Goal: Task Accomplishment & Management: Complete application form

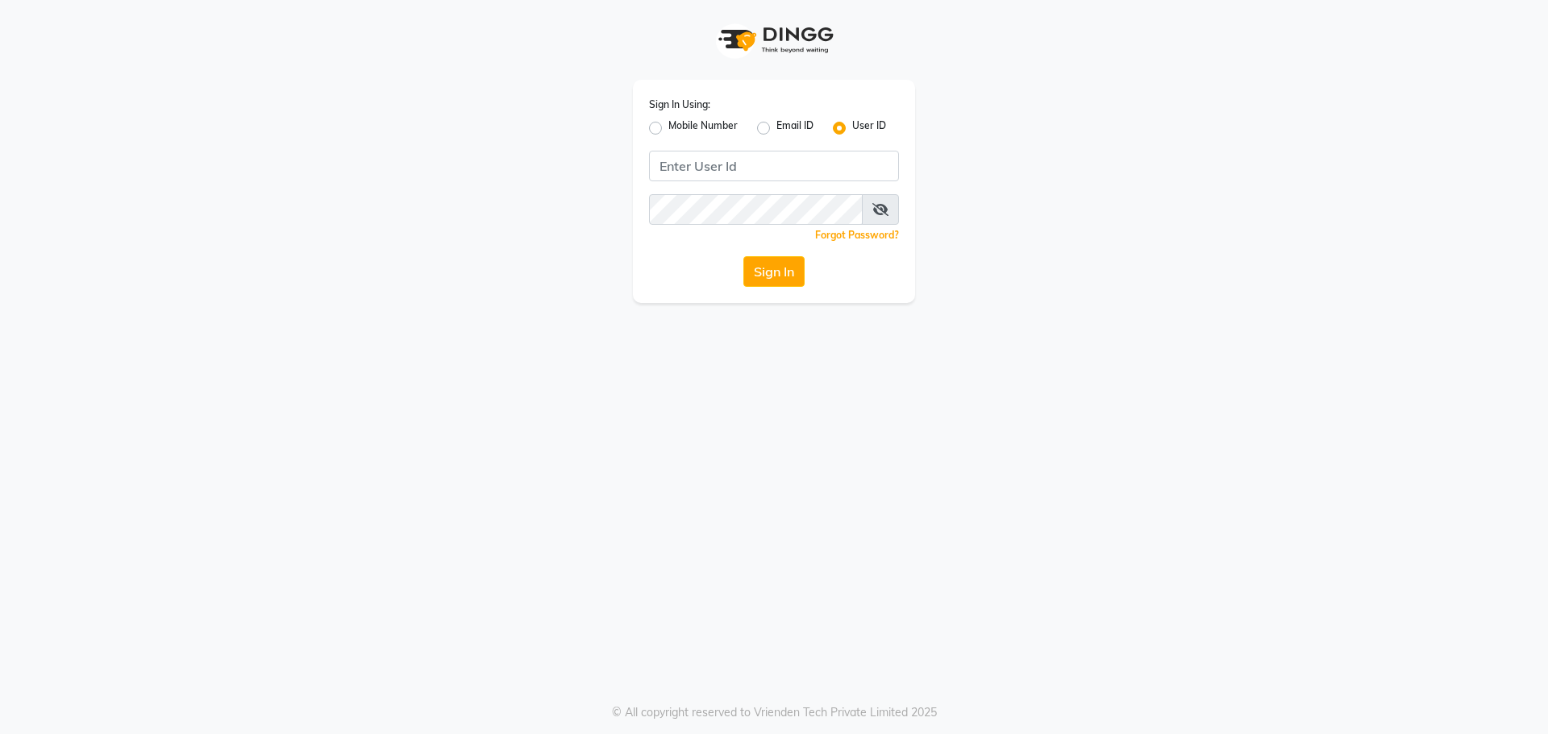
click at [668, 128] on label "Mobile Number" at bounding box center [702, 128] width 69 height 19
click at [668, 128] on input "Mobile Number" at bounding box center [673, 124] width 10 height 10
radio input "true"
radio input "false"
click at [763, 159] on input "Username" at bounding box center [801, 166] width 196 height 31
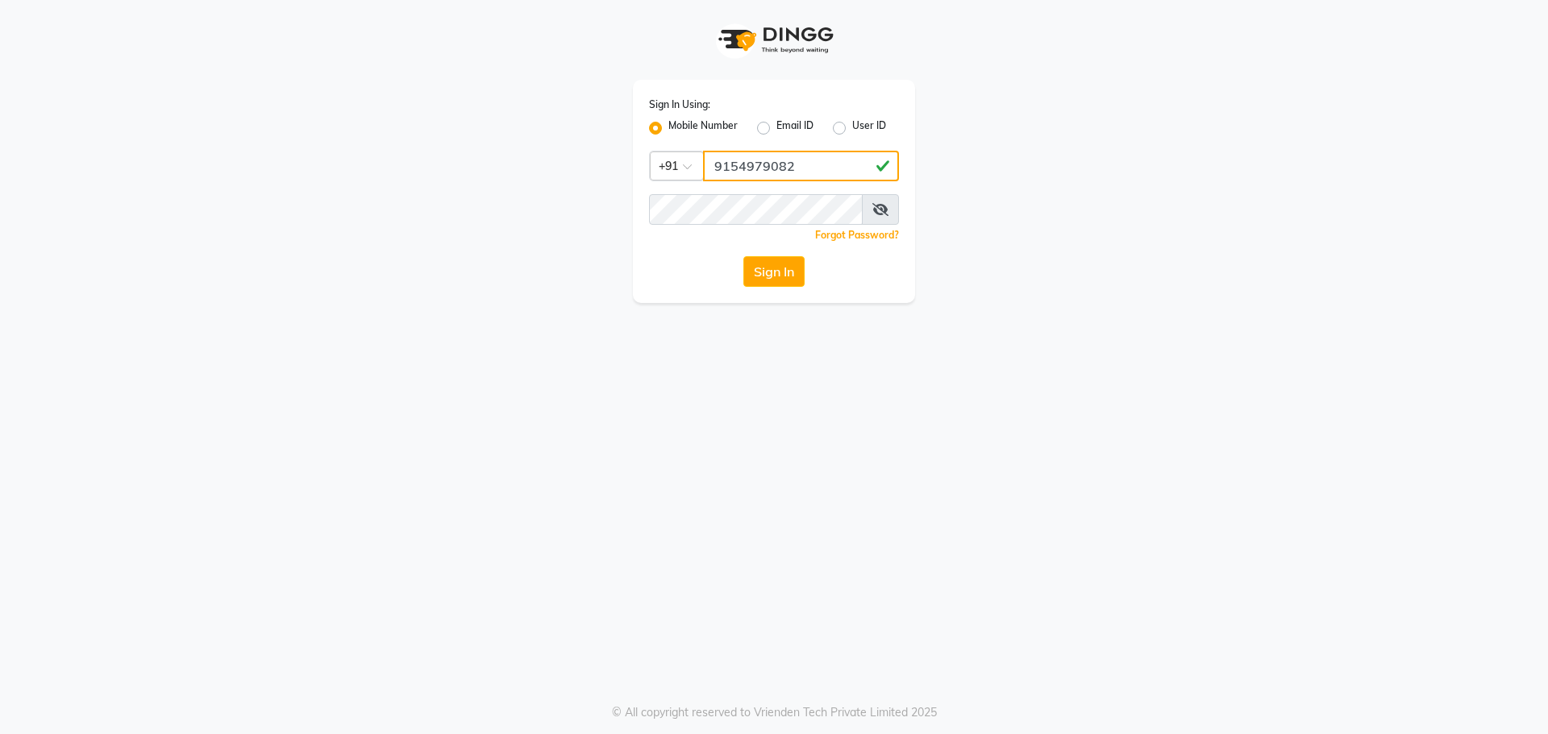
type input "9154979082"
click at [743, 256] on button "Sign In" at bounding box center [773, 271] width 61 height 31
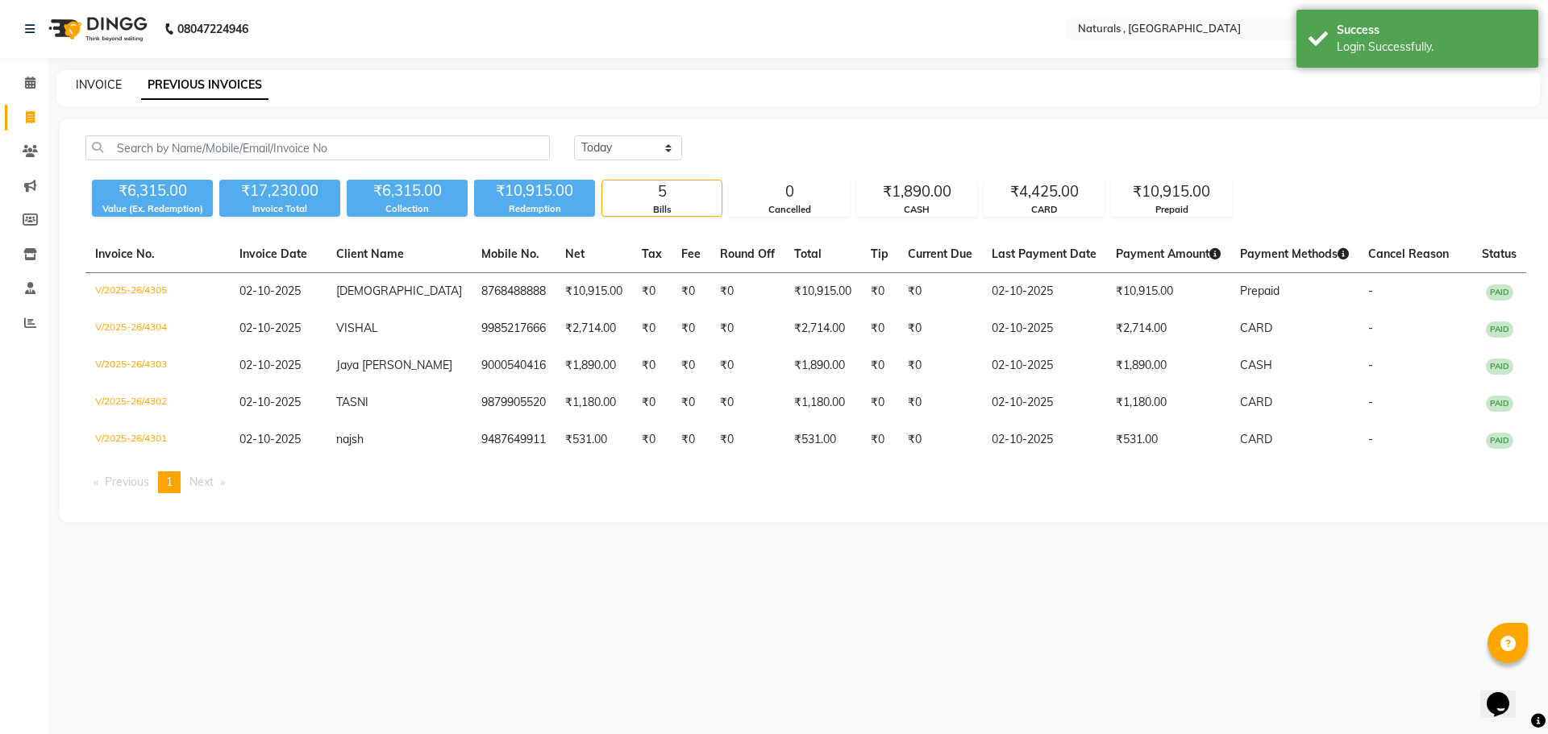
click at [85, 85] on link "INVOICE" at bounding box center [99, 84] width 46 height 15
select select "service"
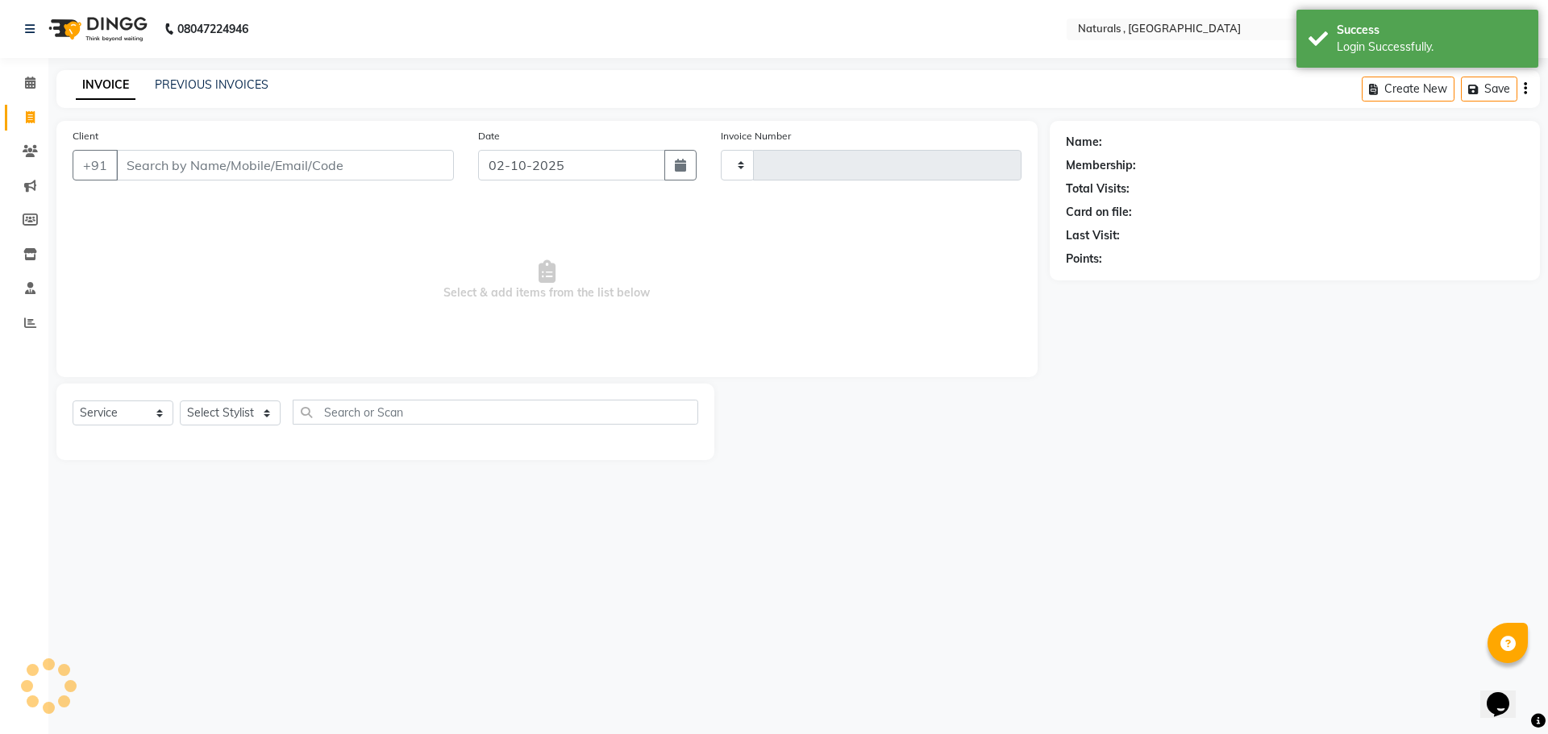
type input "4306"
select select "5818"
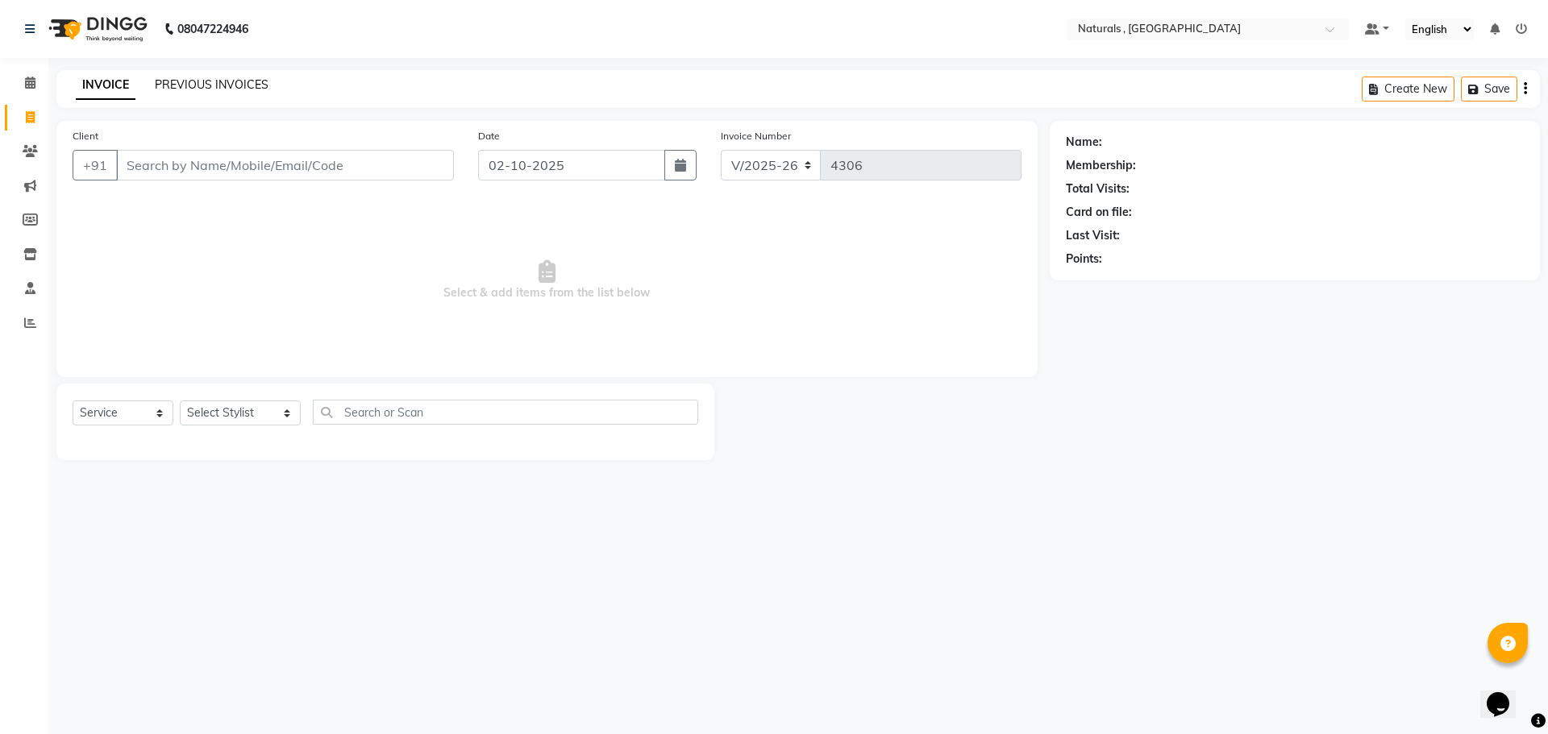
click at [247, 84] on link "PREVIOUS INVOICES" at bounding box center [212, 84] width 114 height 15
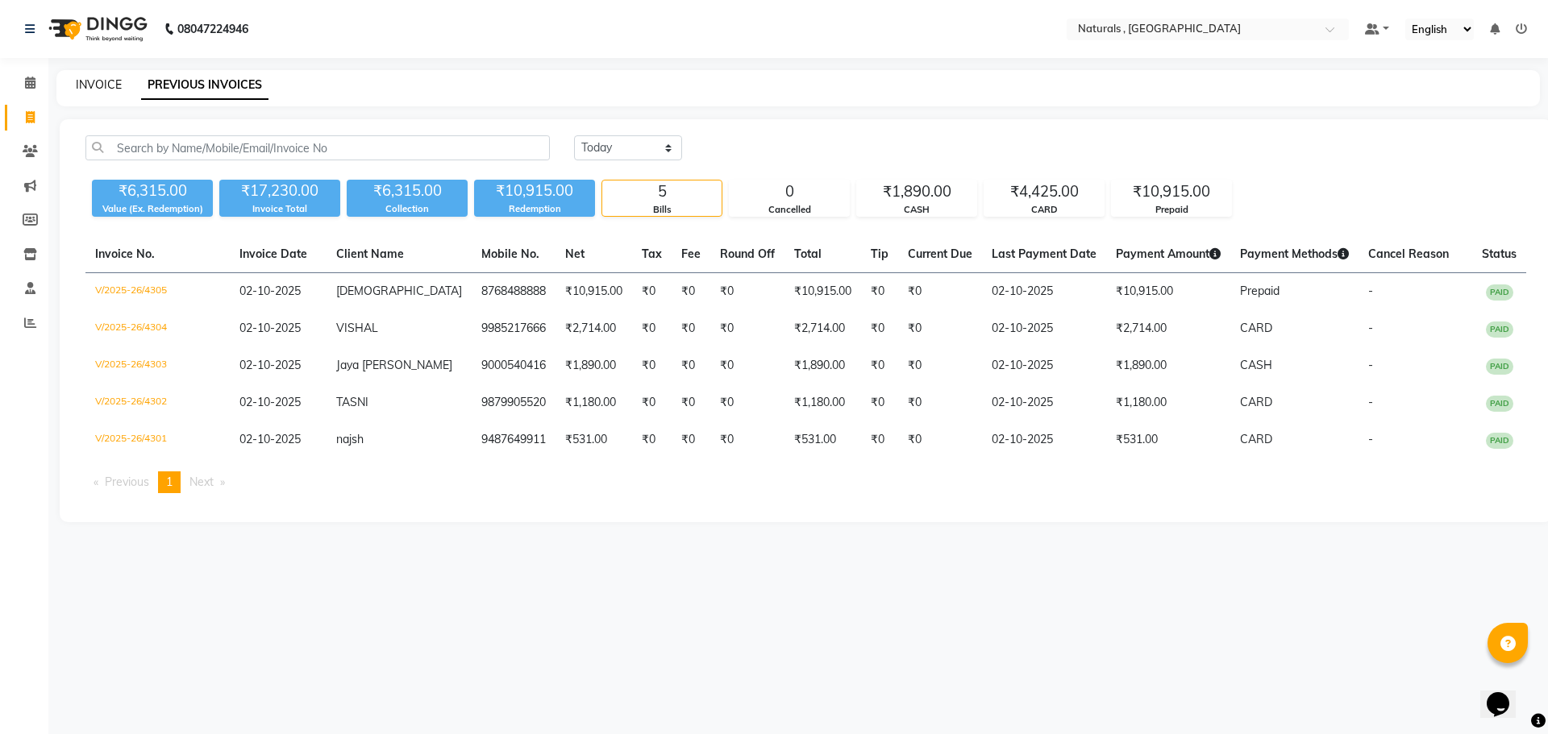
click at [98, 89] on link "INVOICE" at bounding box center [99, 84] width 46 height 15
select select "5818"
select select "service"
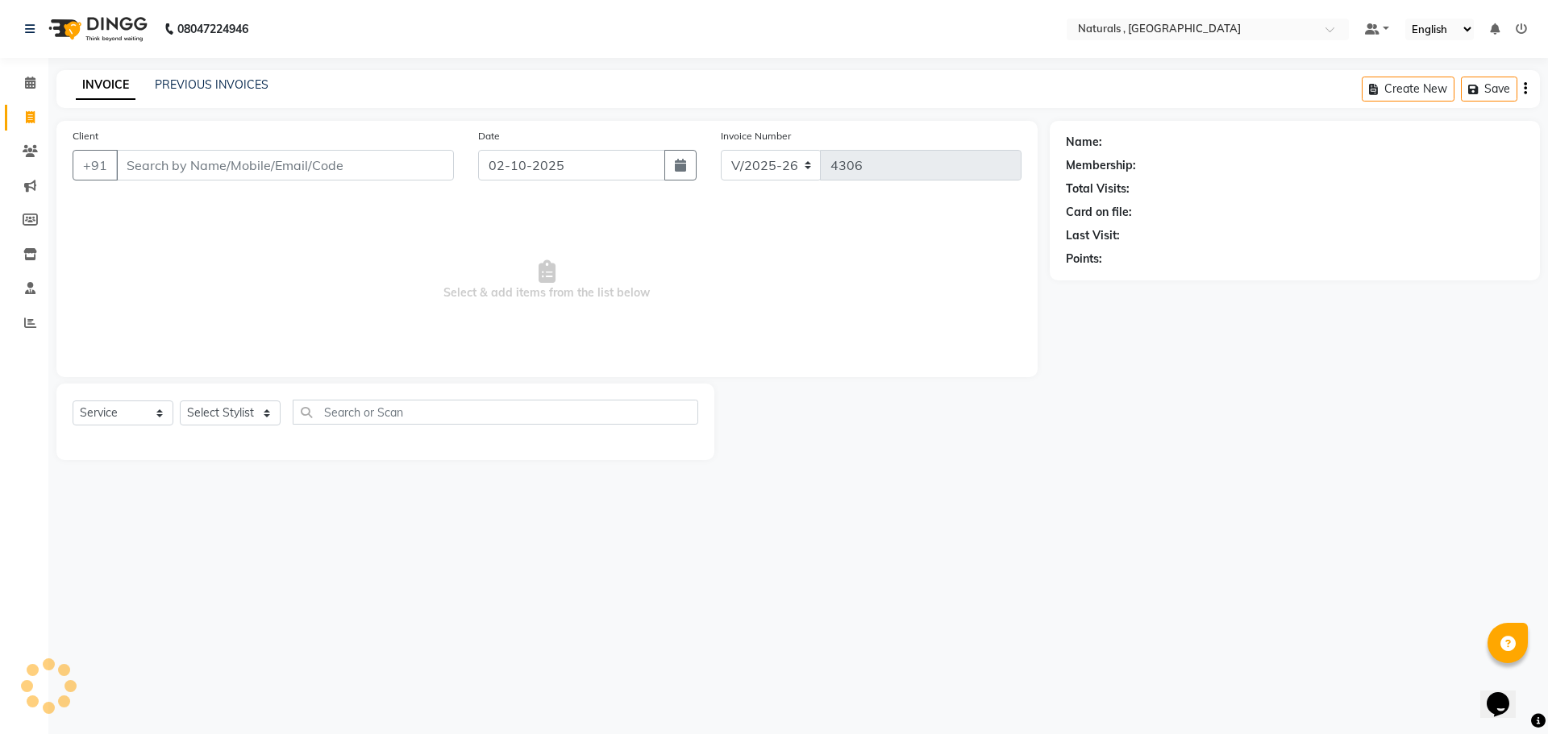
click at [202, 168] on input "Client" at bounding box center [285, 165] width 338 height 31
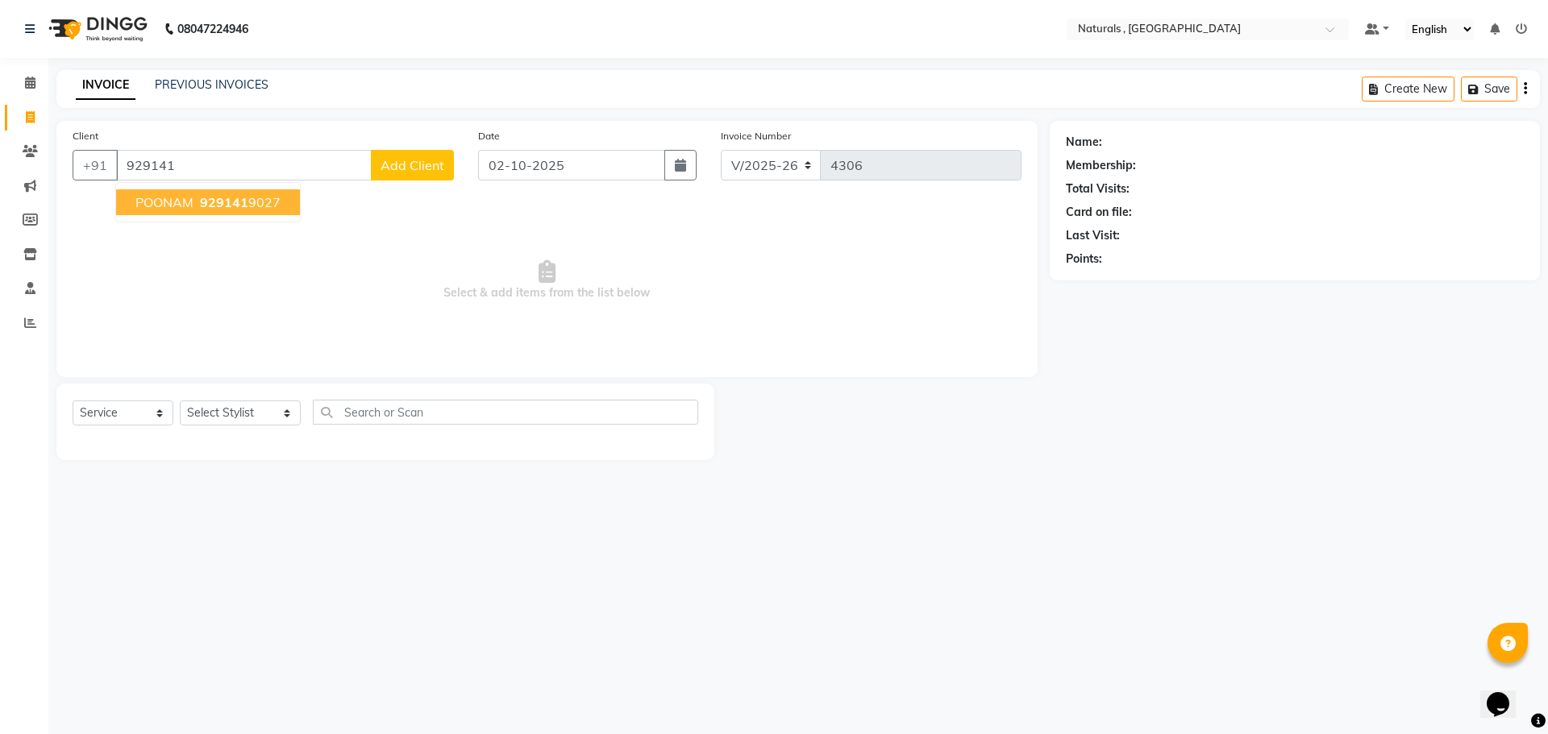
click at [219, 206] on span "929141" at bounding box center [224, 202] width 48 height 16
type input "9291419027"
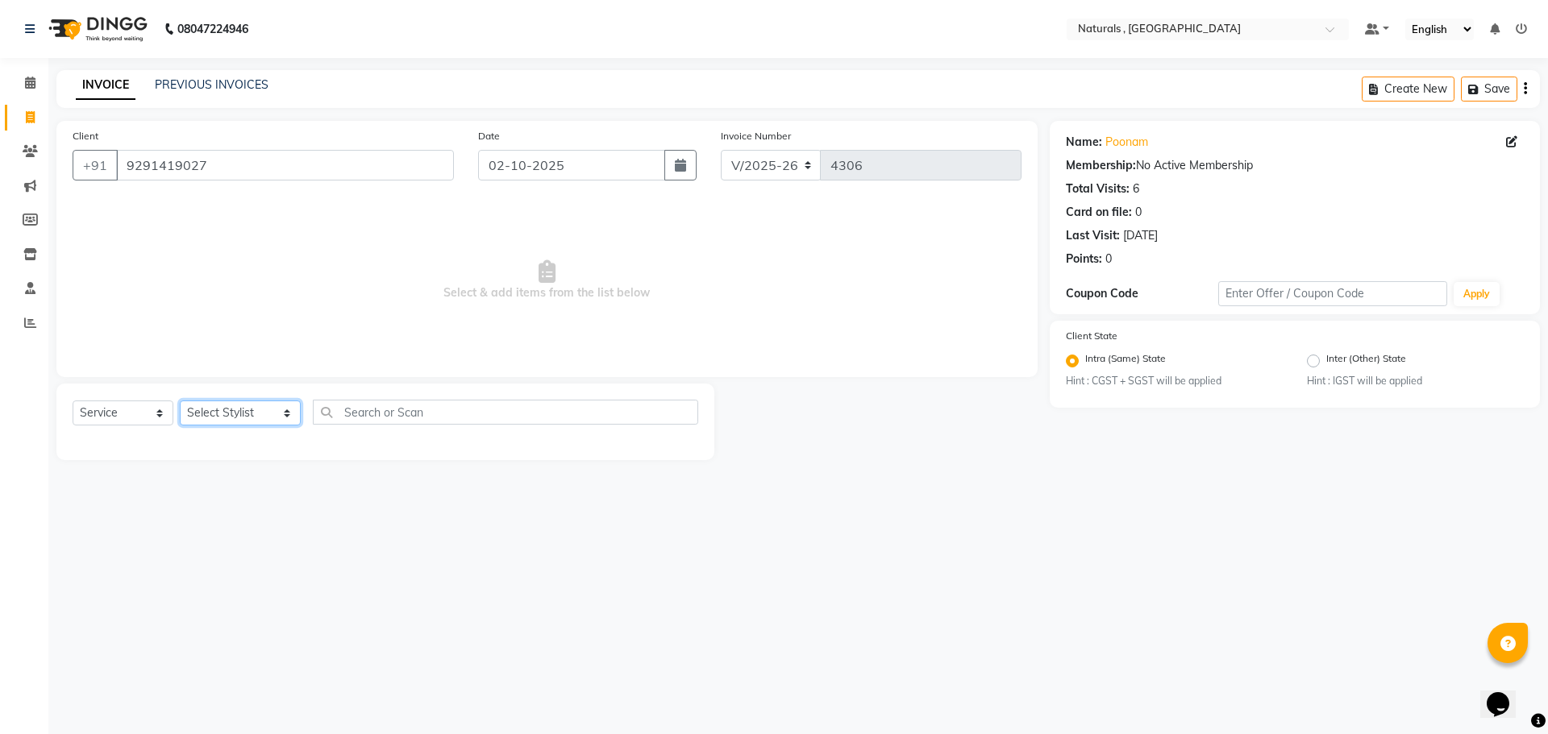
click at [286, 418] on select "Select Stylist ASFIYA (L-3) BHAGYA SHREE GM [PERSON_NAME] (L-2) [PERSON_NAME] (…" at bounding box center [240, 413] width 121 height 25
select select "74680"
click at [180, 401] on select "Select Stylist ASFIYA (L-3) BHAGYA SHREE GM [PERSON_NAME] (L-2) [PERSON_NAME] (…" at bounding box center [240, 413] width 121 height 25
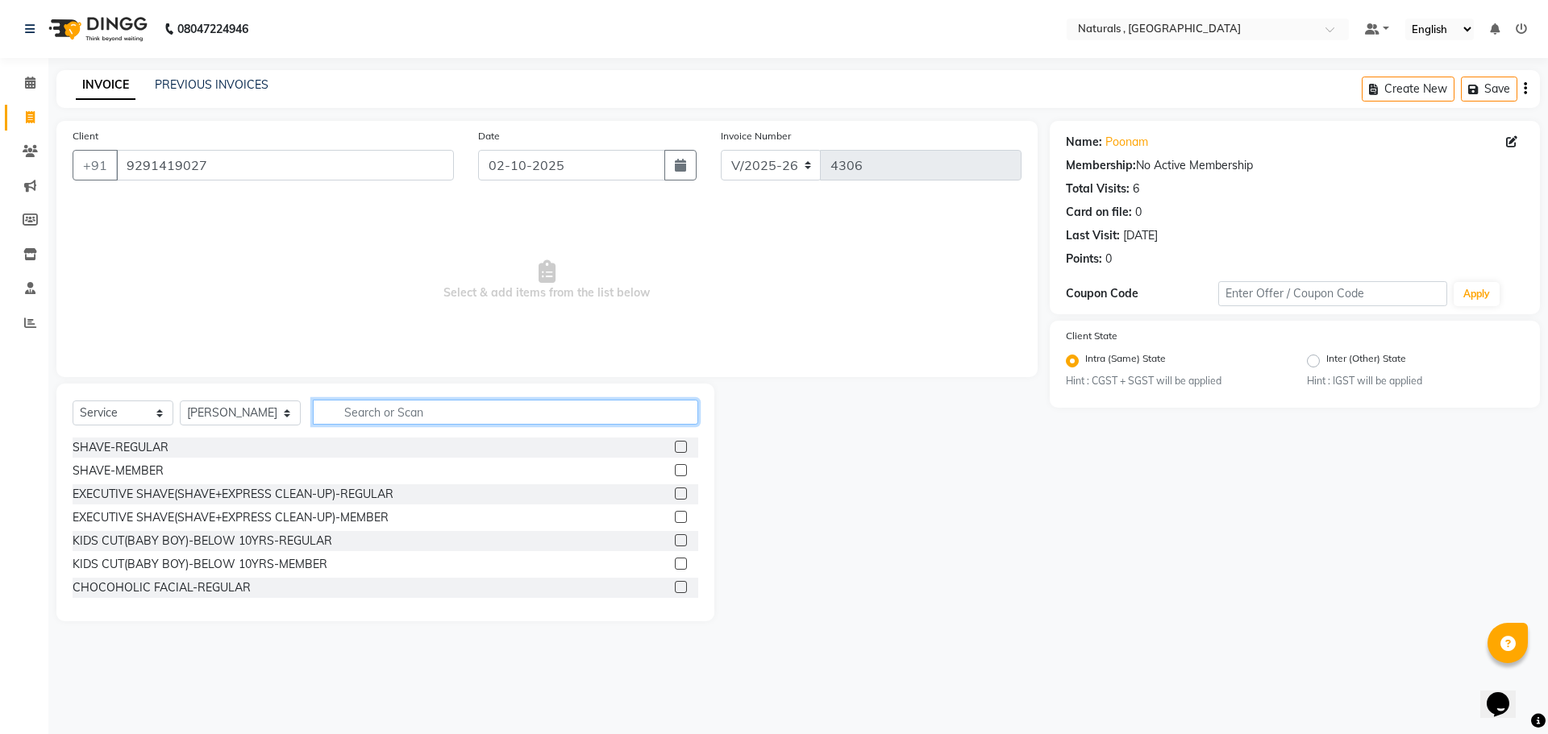
click at [386, 411] on input "text" at bounding box center [506, 412] width 386 height 25
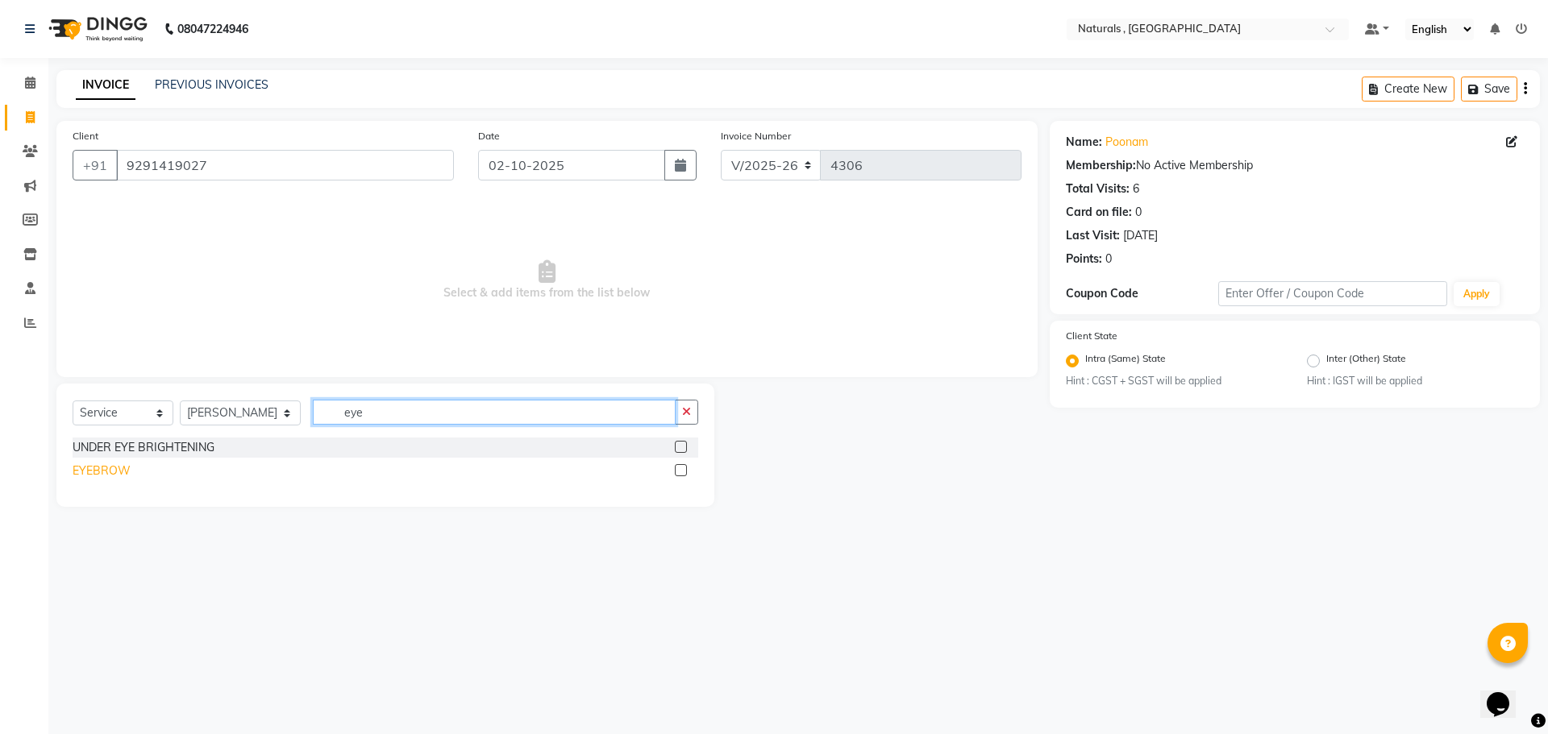
type input "eye"
click at [105, 469] on div "EYEBROW" at bounding box center [102, 471] width 58 height 17
checkbox input "false"
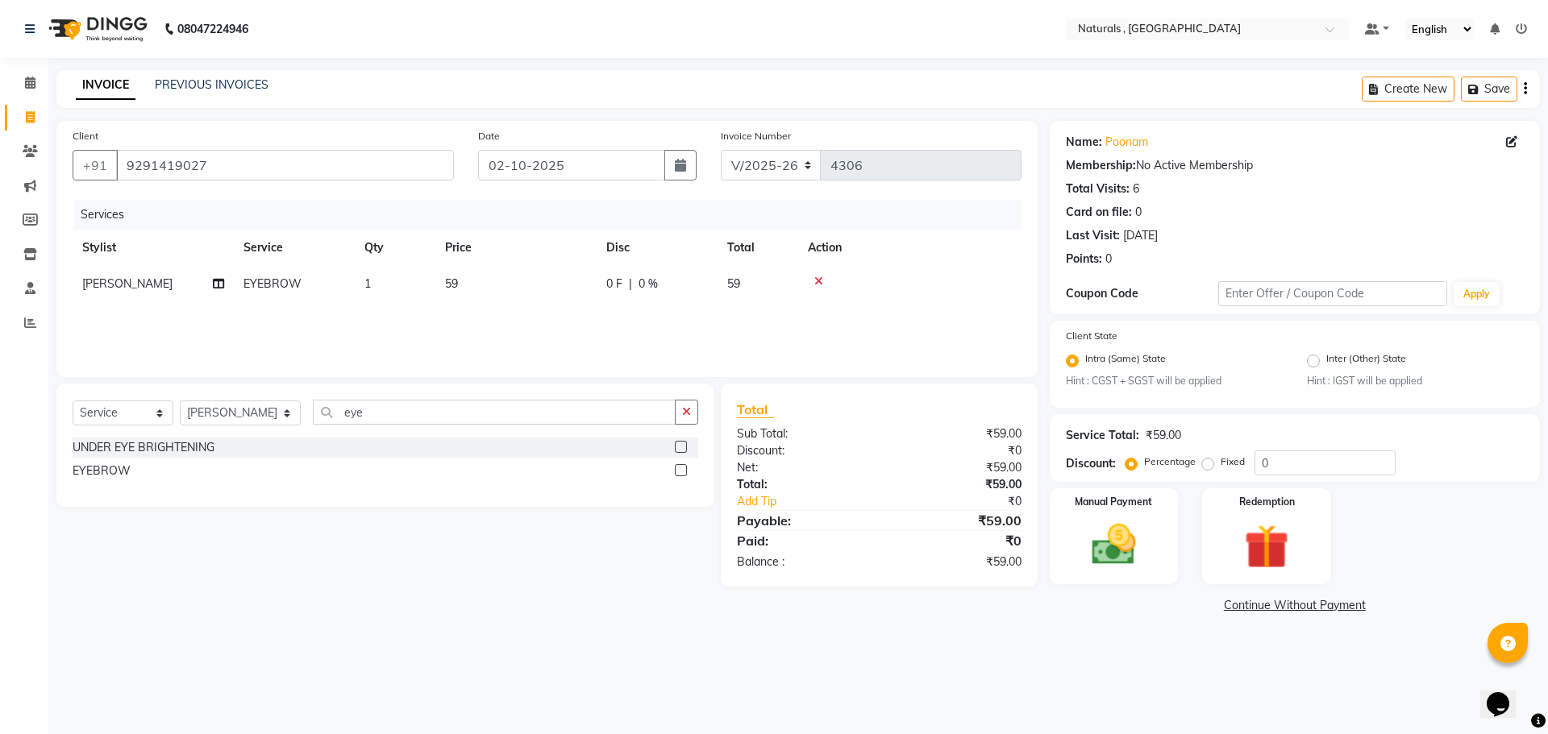
click at [474, 287] on td "59" at bounding box center [515, 284] width 161 height 36
select select "74680"
click at [548, 286] on input "59" at bounding box center [592, 288] width 142 height 25
type input "5"
type input "70"
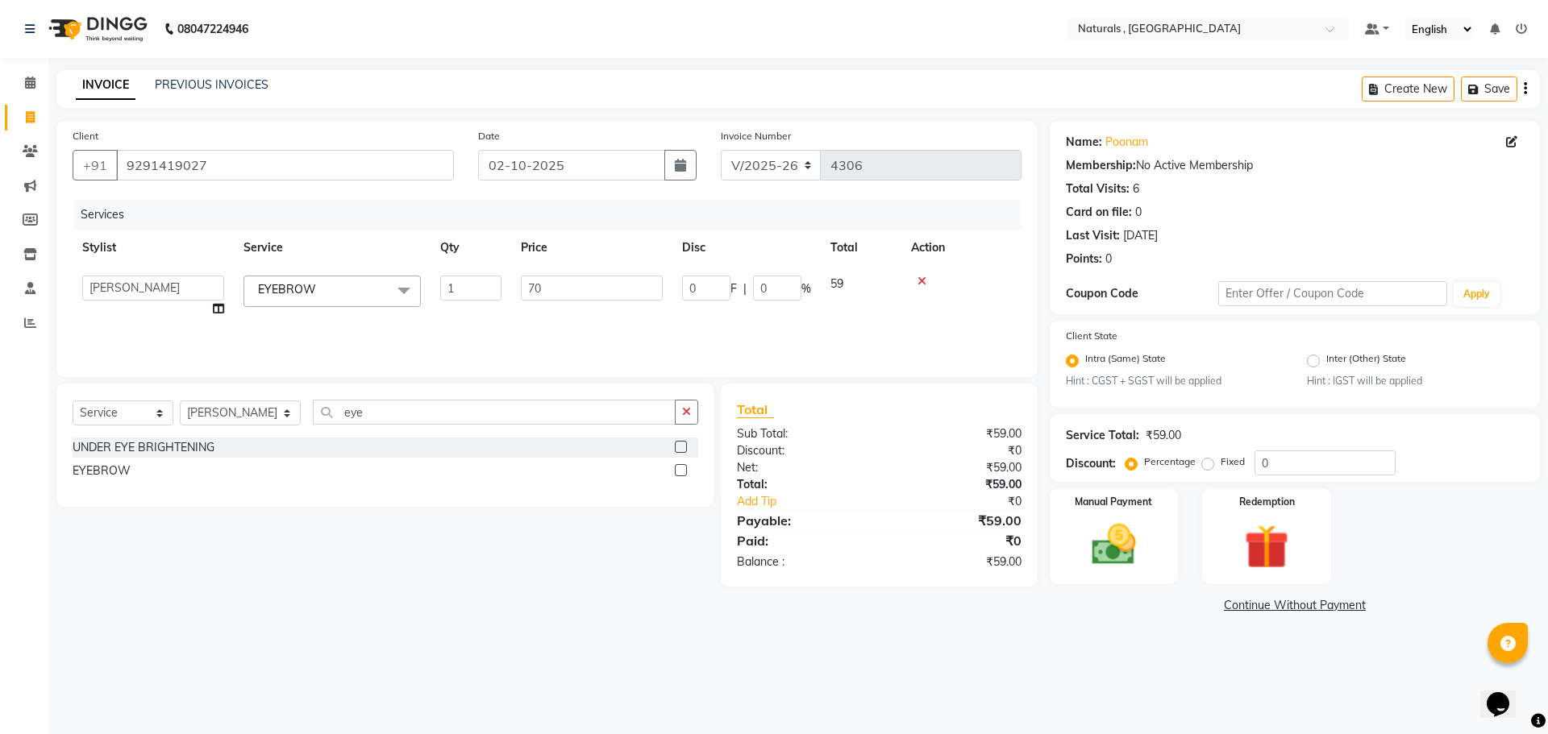
click at [458, 601] on div "Client [PHONE_NUMBER] Date [DATE] Invoice Number V/2025 V/[PHONE_NUMBER] Servic…" at bounding box center [546, 369] width 1005 height 497
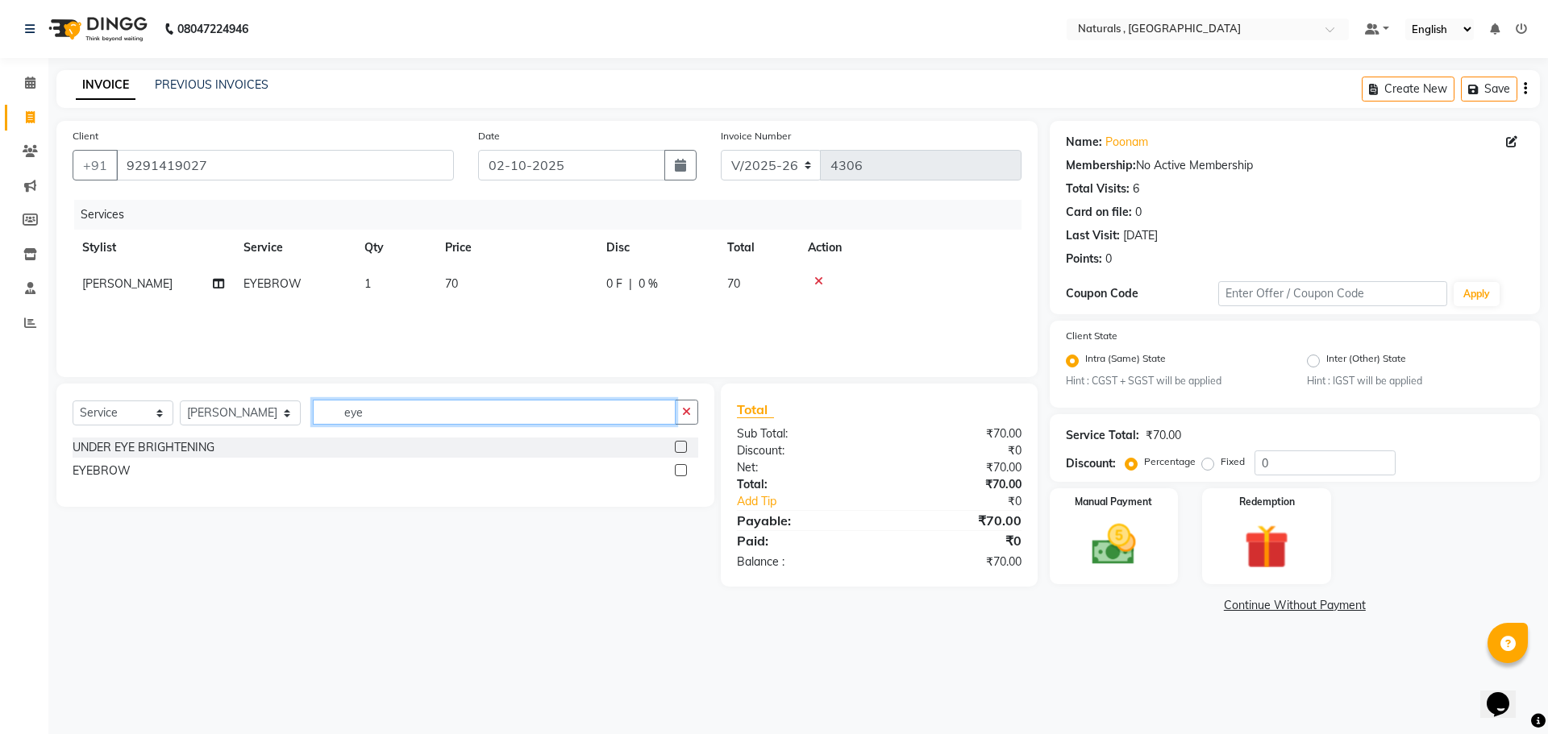
click at [439, 412] on input "eye" at bounding box center [495, 412] width 364 height 25
click at [437, 412] on input "eye" at bounding box center [495, 412] width 364 height 25
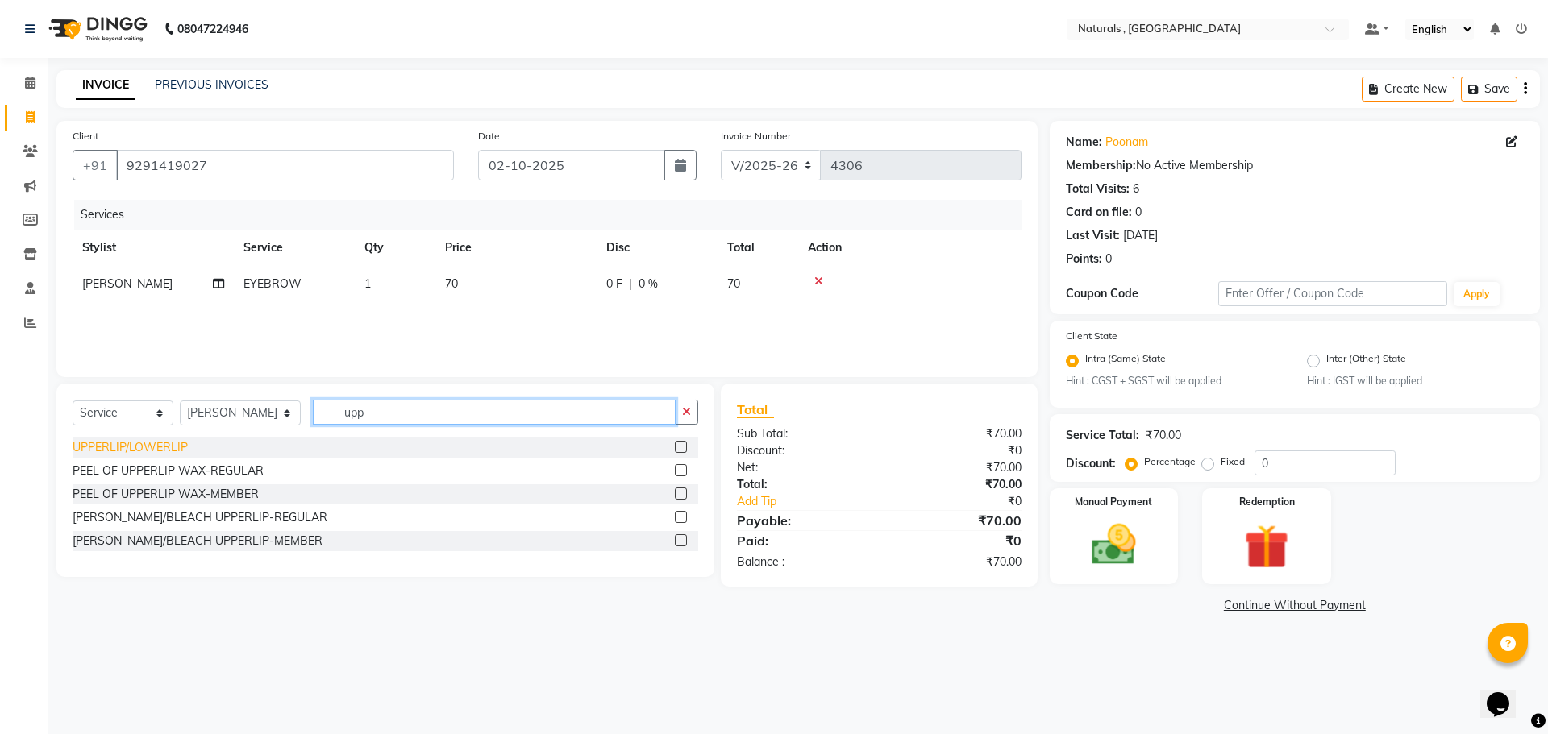
type input "upp"
click at [172, 451] on div "UPPERLIP/LOWERLIP" at bounding box center [130, 447] width 115 height 17
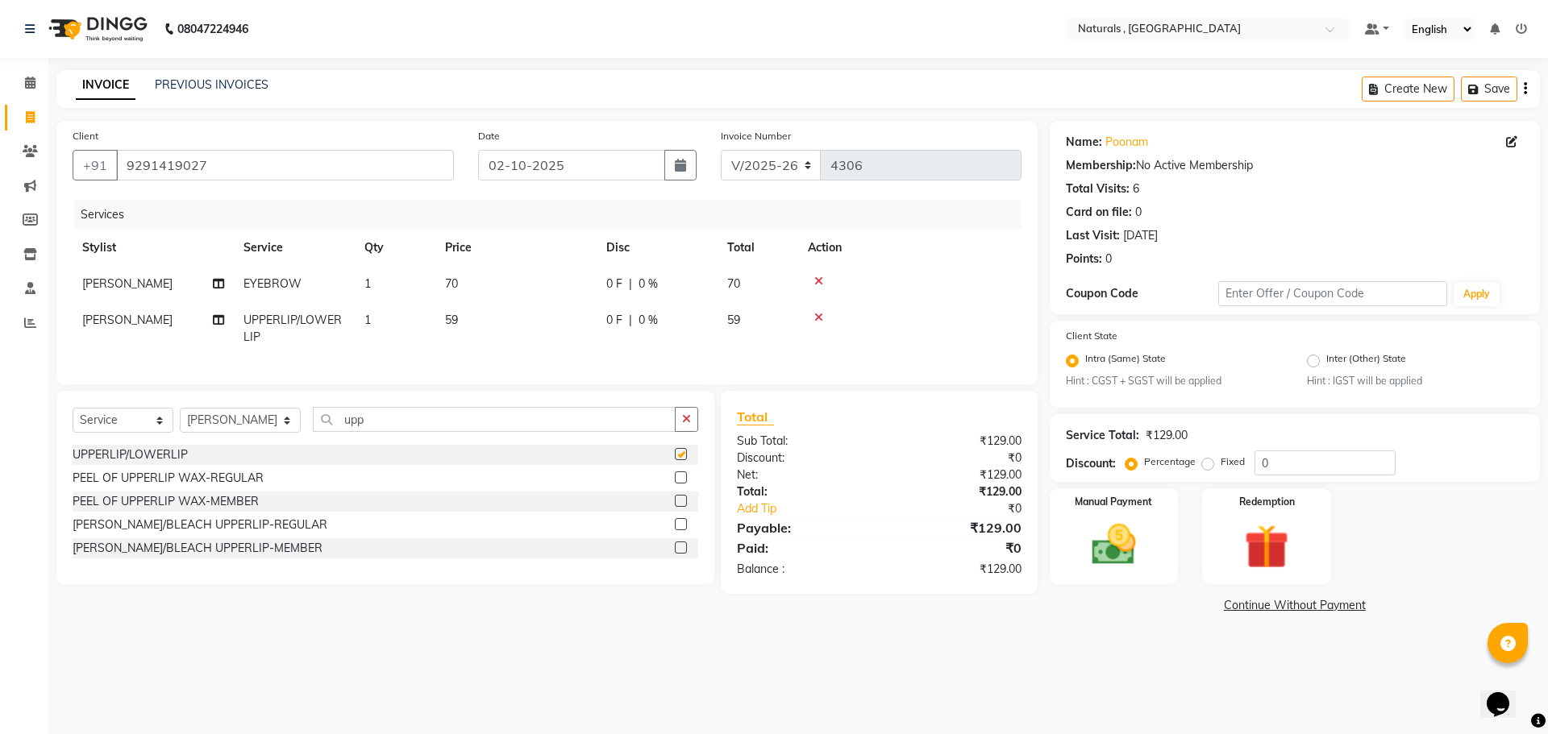
checkbox input "false"
click at [1117, 544] on img at bounding box center [1113, 545] width 75 height 53
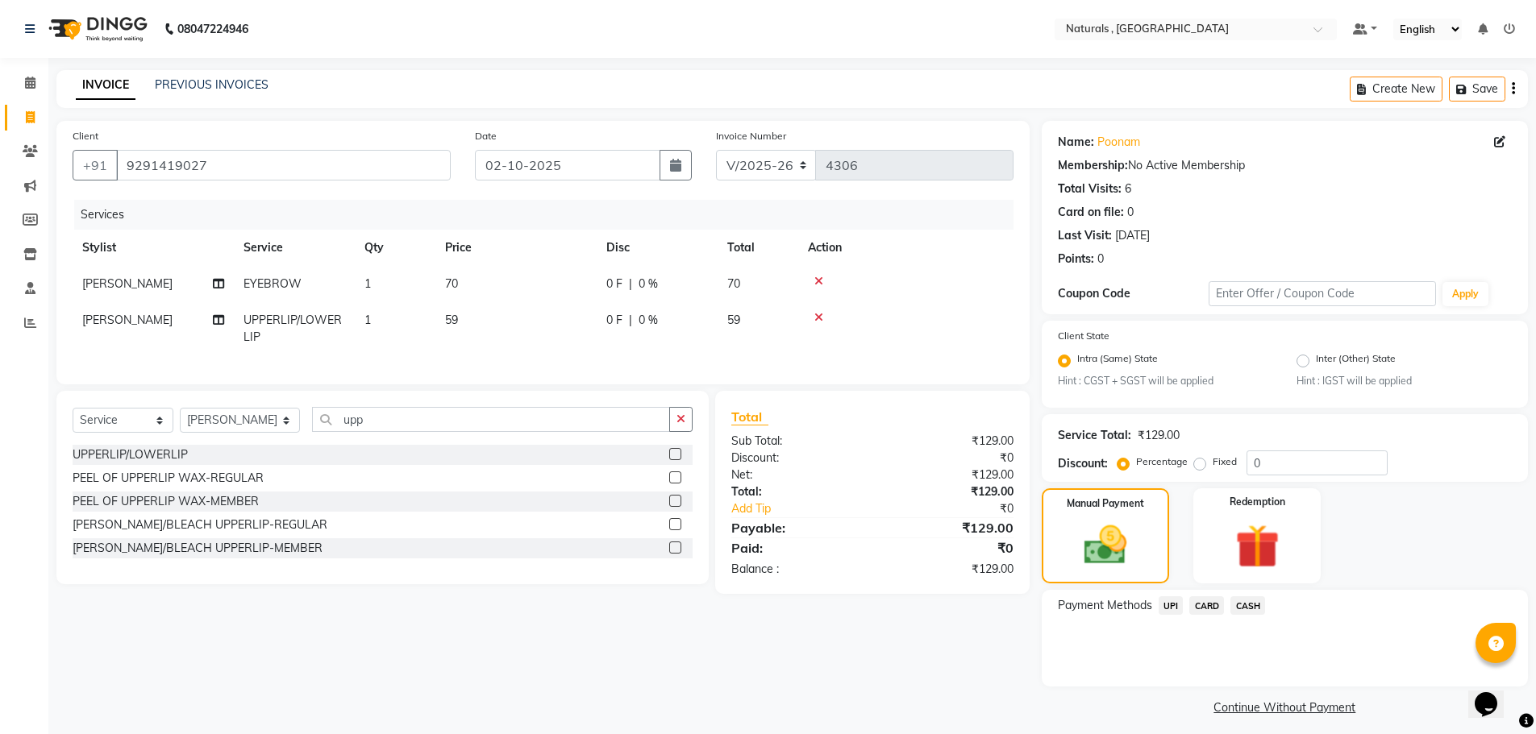
click at [1179, 605] on span "UPI" at bounding box center [1171, 606] width 25 height 19
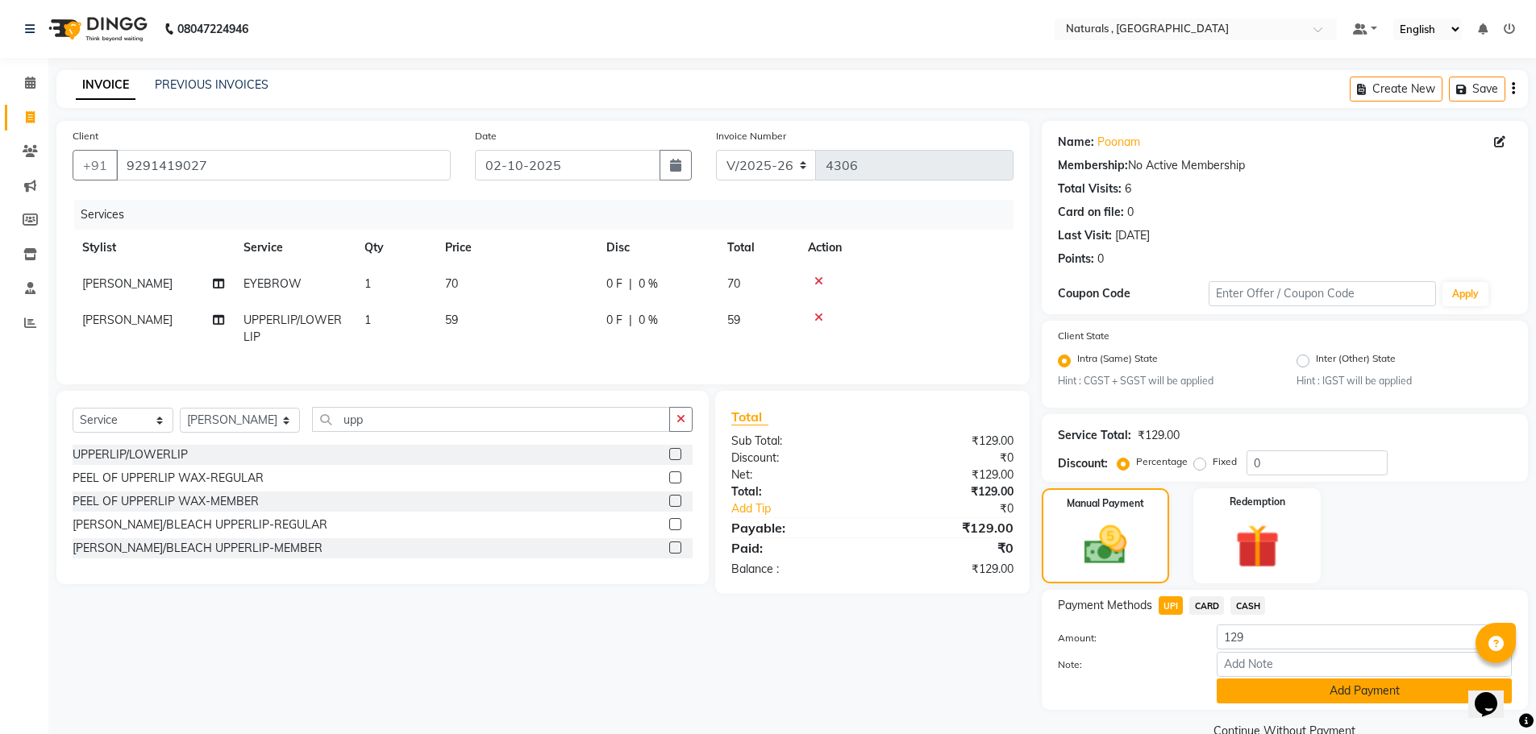
click at [1264, 696] on button "Add Payment" at bounding box center [1364, 691] width 295 height 25
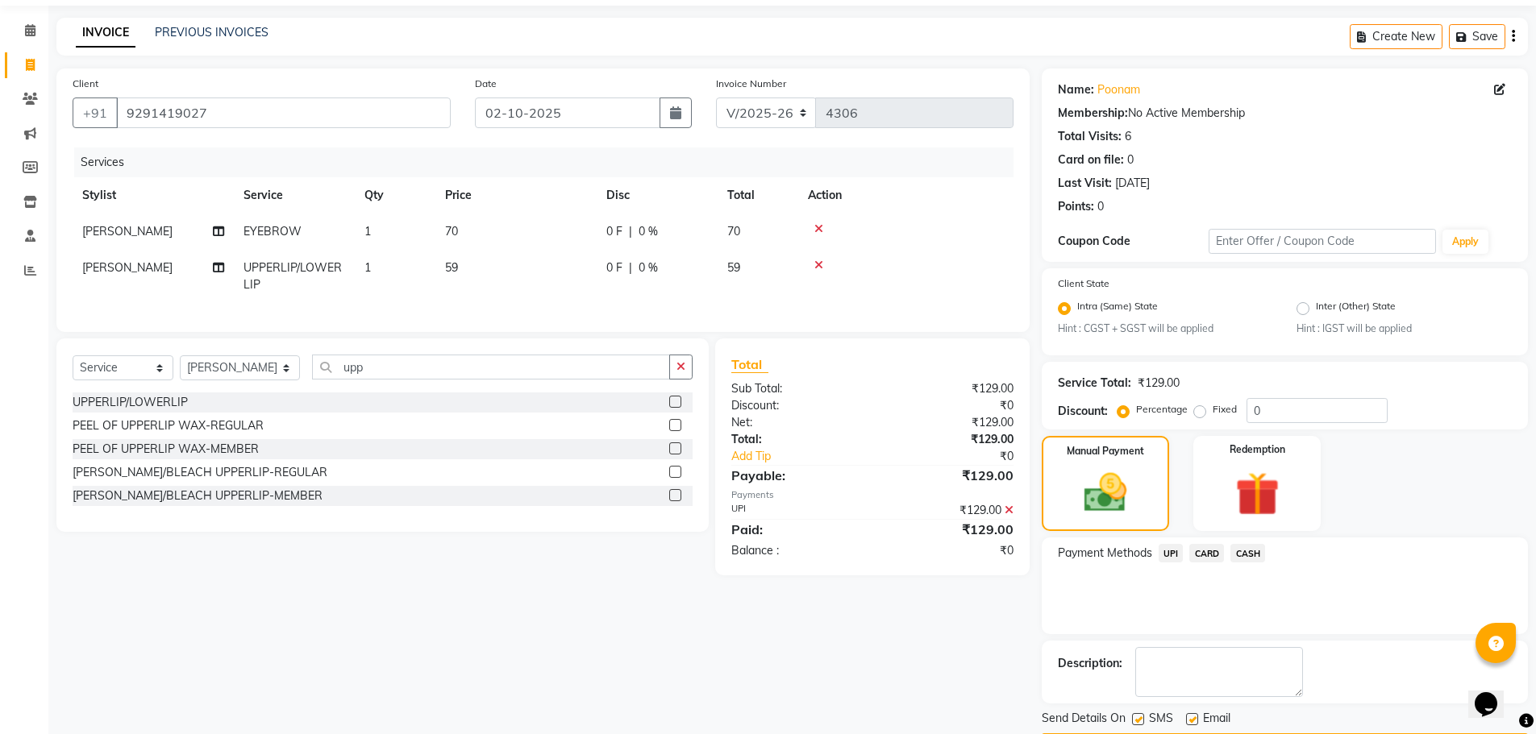
scroll to position [101, 0]
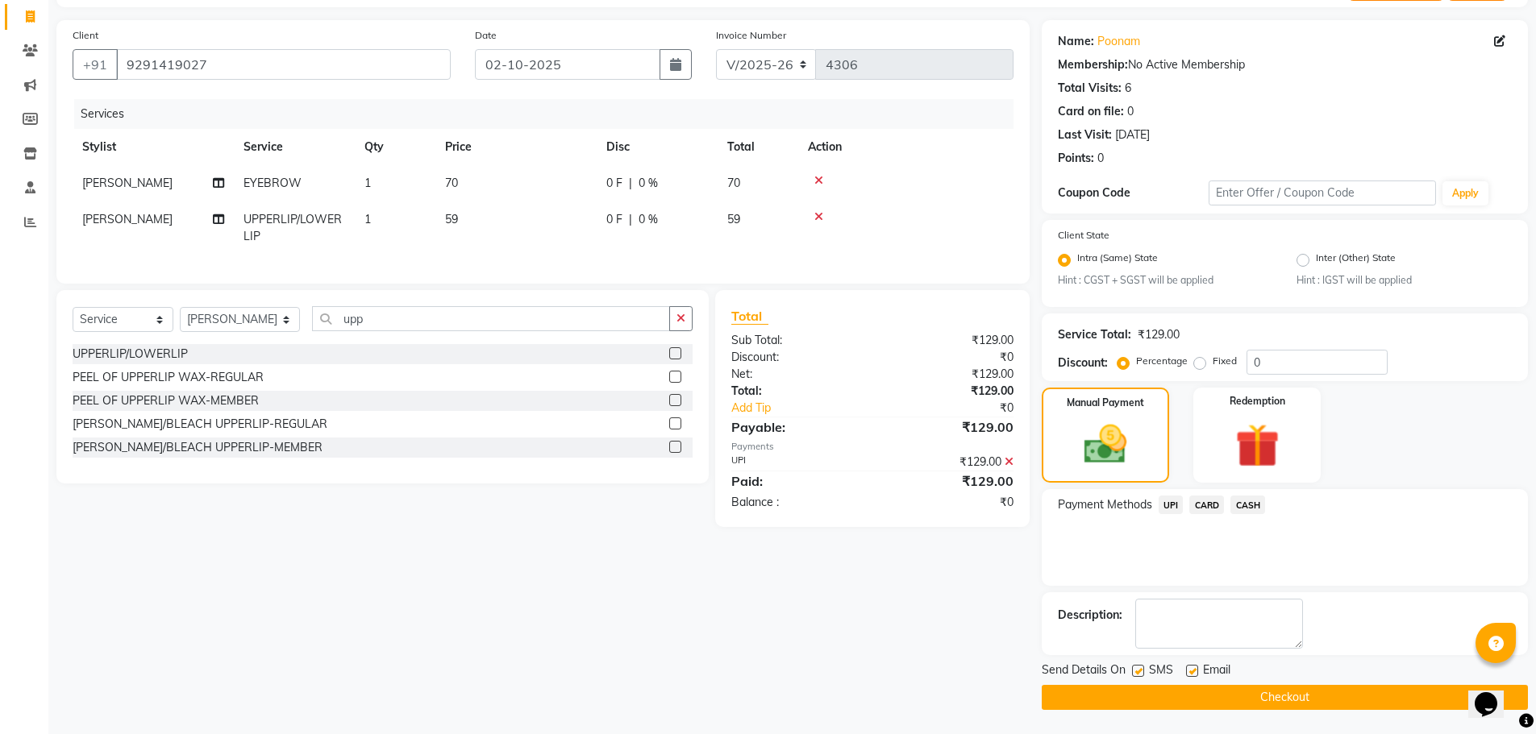
click at [1264, 696] on button "Checkout" at bounding box center [1285, 697] width 486 height 25
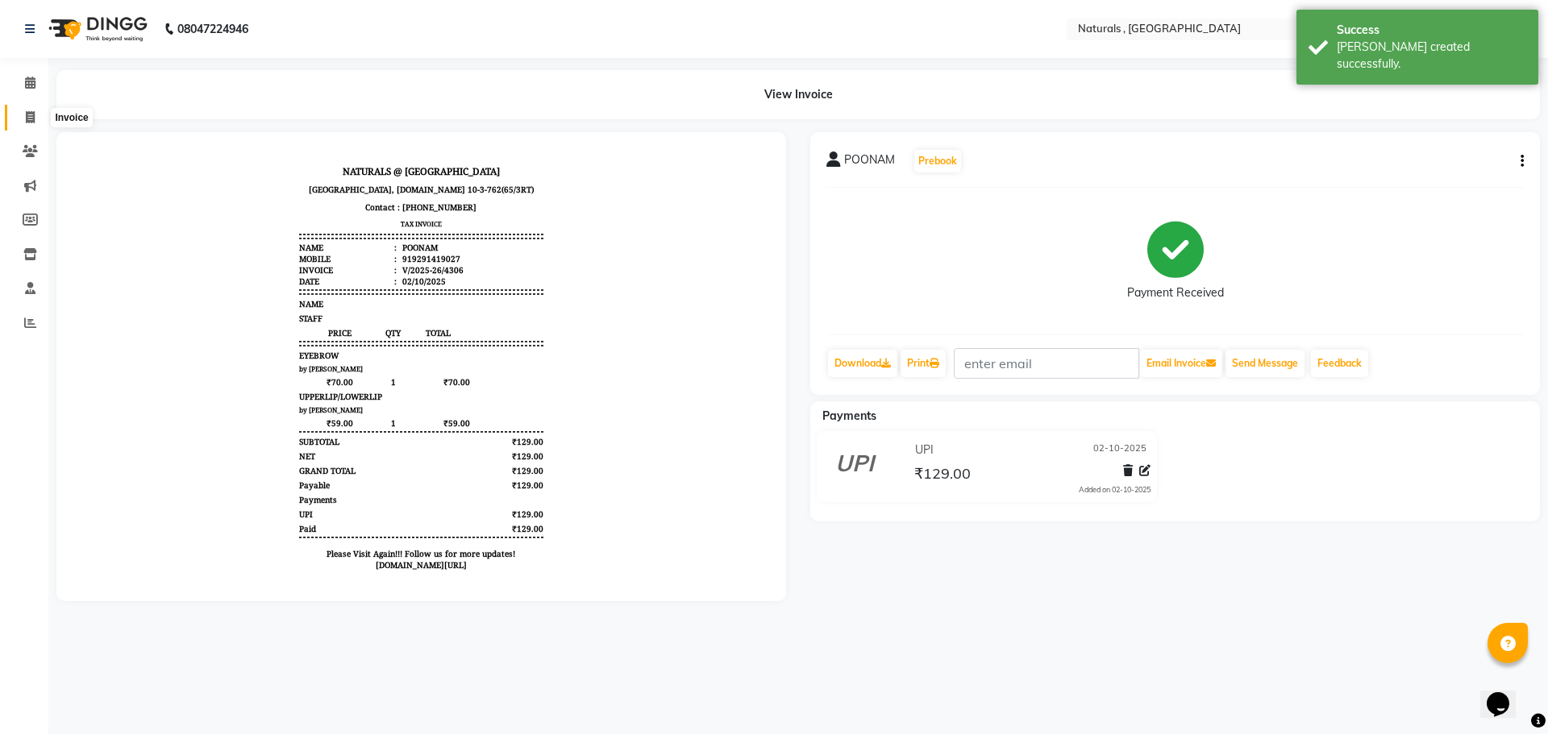
click at [28, 121] on icon at bounding box center [30, 117] width 9 height 12
select select "service"
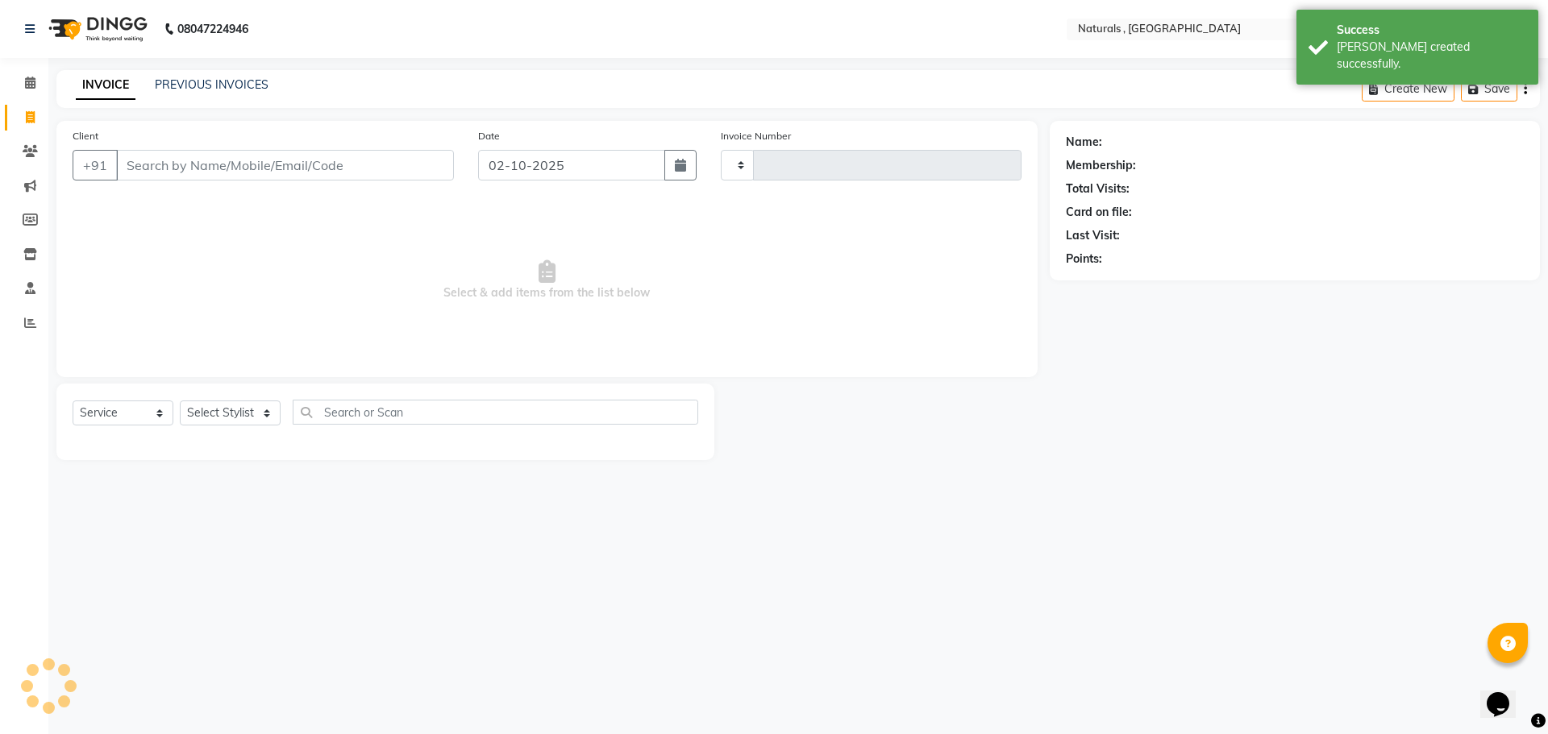
type input "4307"
select select "5818"
click at [177, 171] on input "Client" at bounding box center [285, 165] width 338 height 31
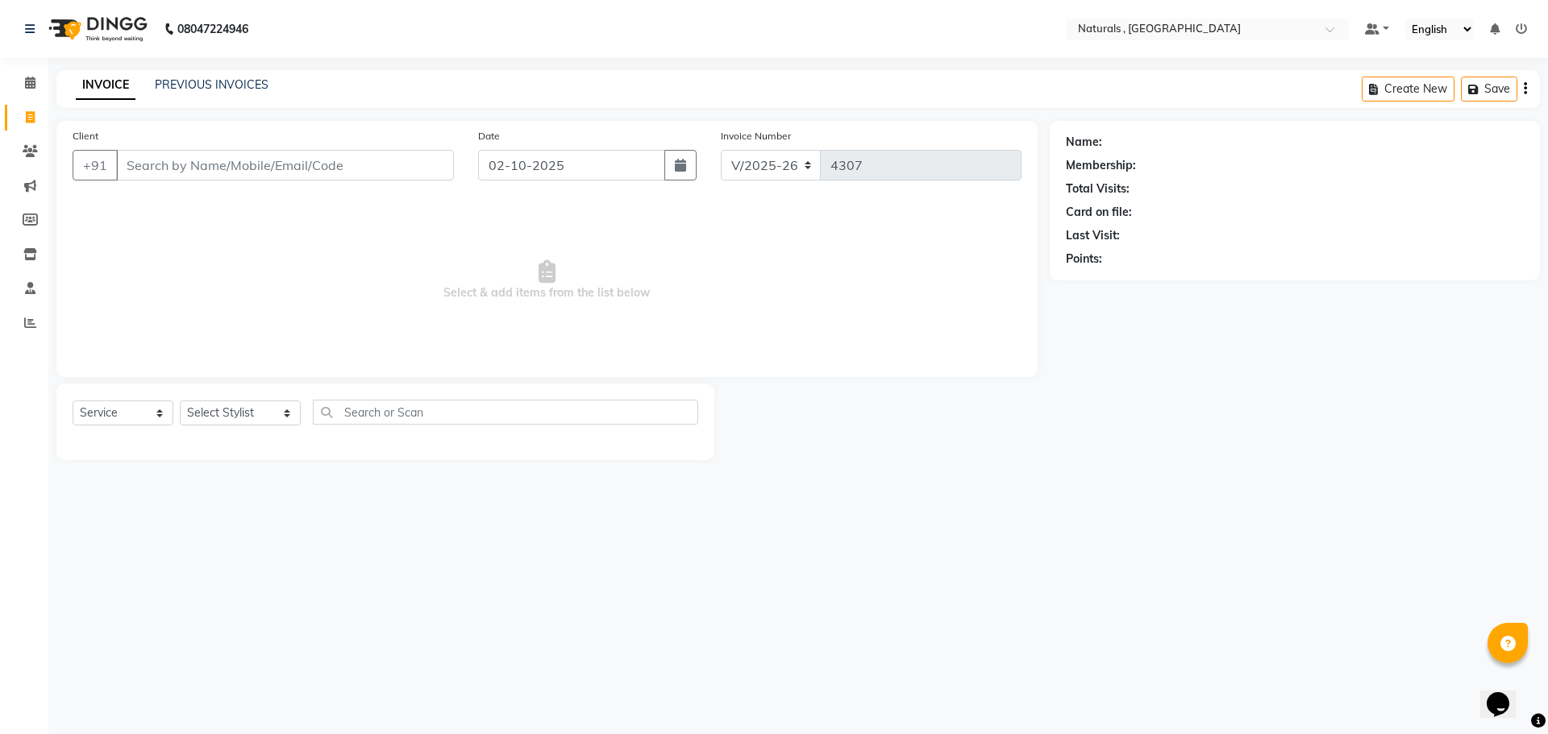
click at [293, 166] on input "Client" at bounding box center [285, 165] width 338 height 31
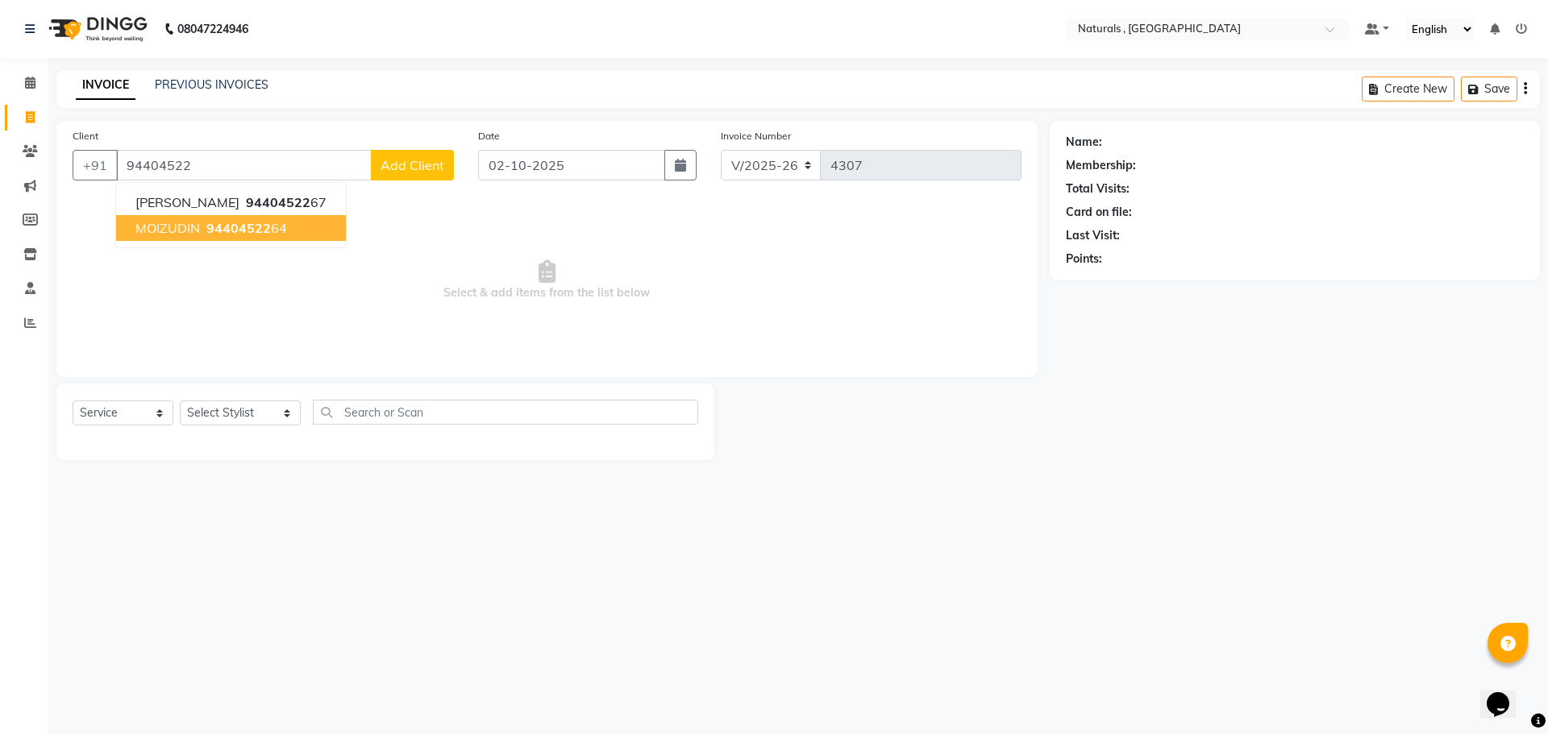
click at [271, 230] on ngb-highlight "94404522 64" at bounding box center [245, 228] width 84 height 16
type input "9440452264"
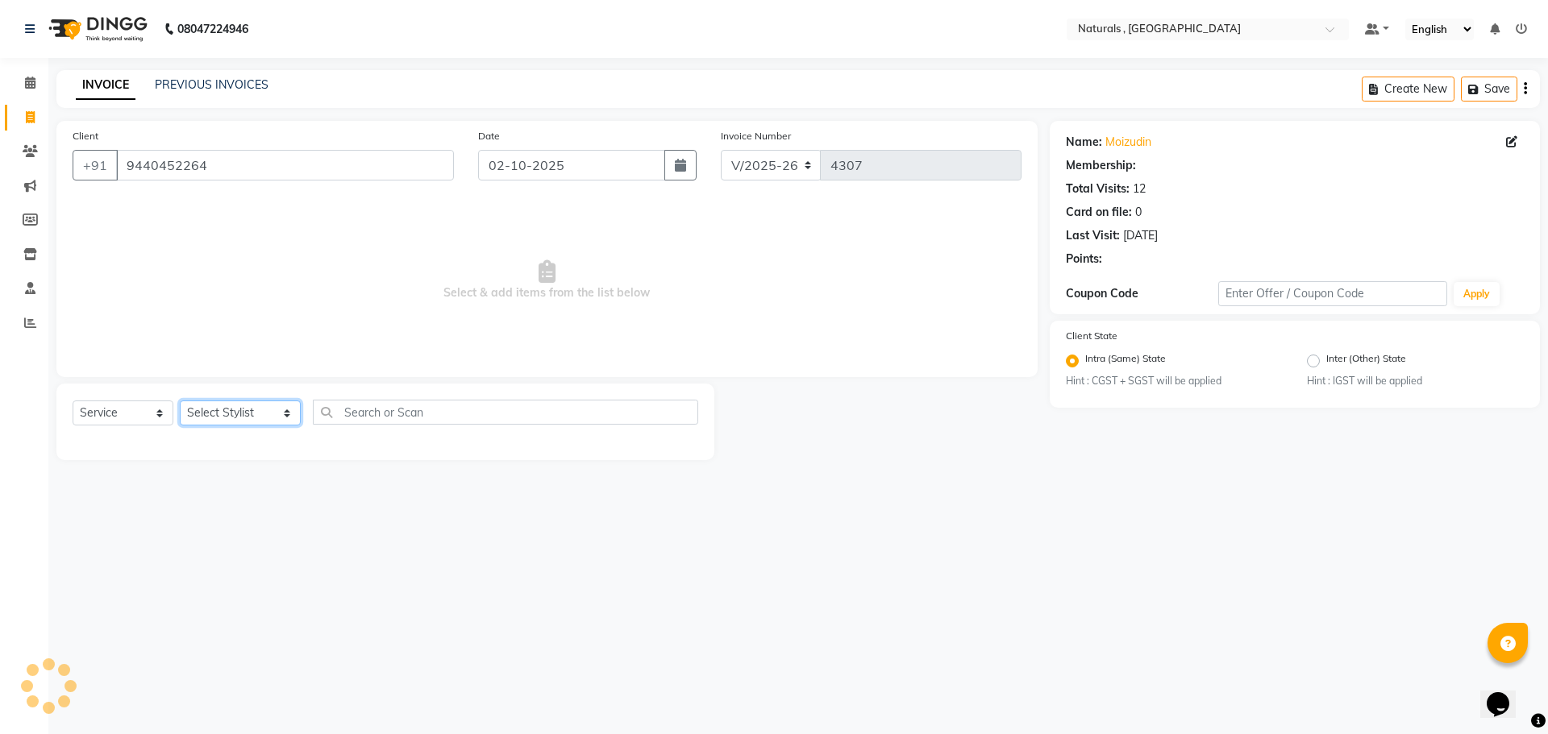
click at [250, 423] on select "Select Stylist ASFIYA (L-3) BHAGYA SHREE GM [PERSON_NAME] (L-2) [PERSON_NAME] (…" at bounding box center [240, 413] width 121 height 25
select select "45000"
click at [180, 401] on select "Select Stylist ASFIYA (L-3) BHAGYA SHREE GM [PERSON_NAME] (L-2) [PERSON_NAME] (…" at bounding box center [240, 413] width 121 height 25
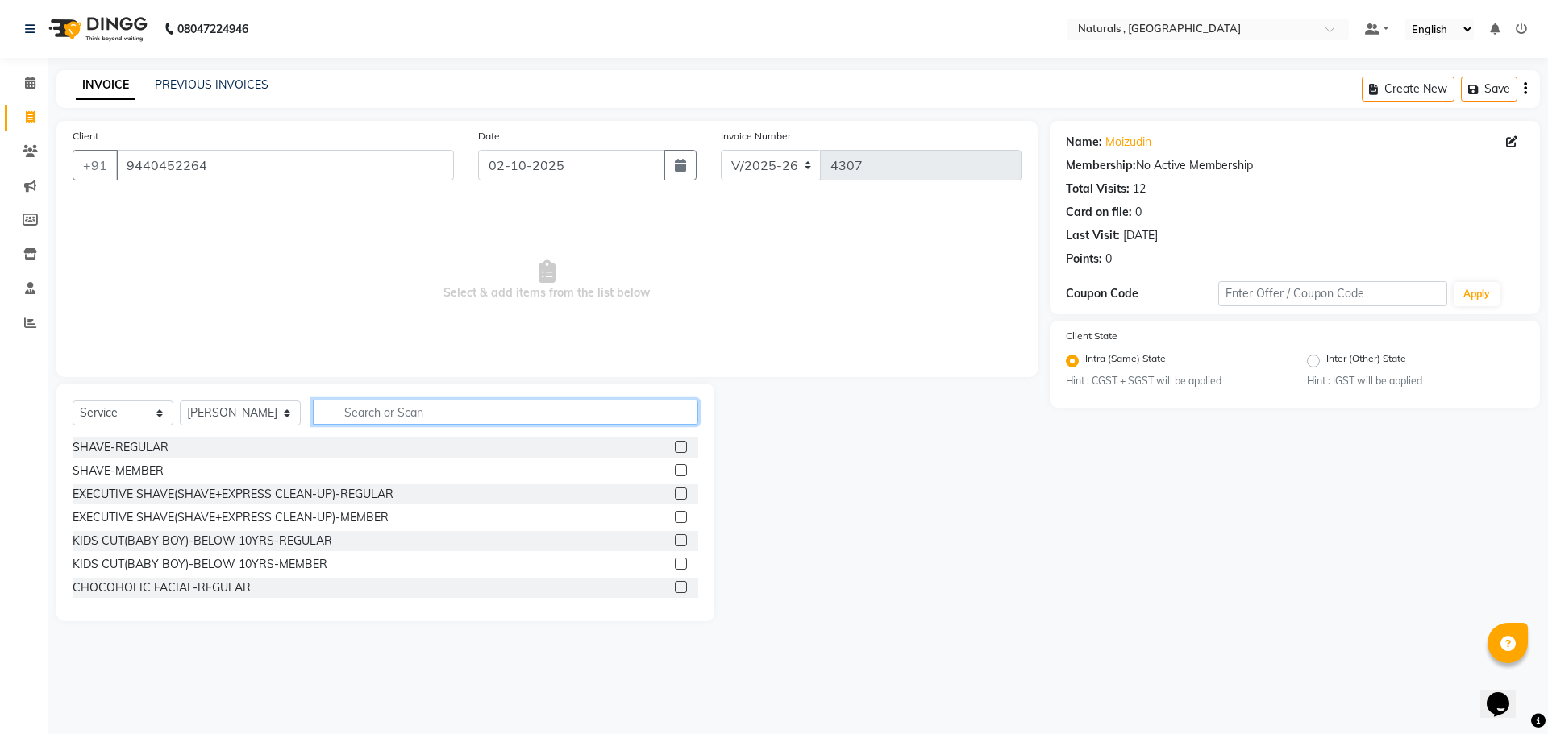
click at [391, 416] on input "text" at bounding box center [506, 412] width 386 height 25
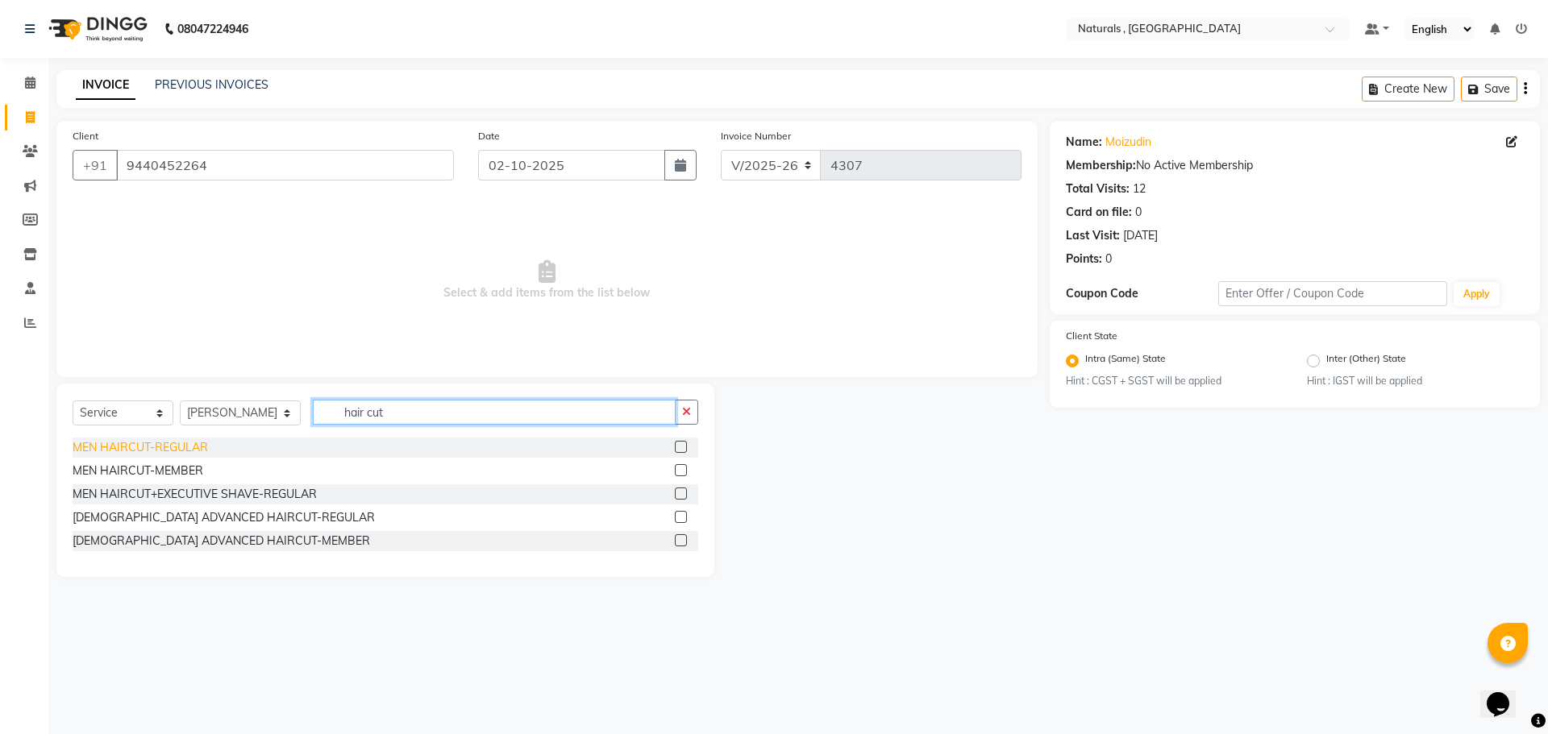
type input "hair cut"
click at [168, 448] on div "MEN HAIRCUT-REGULAR" at bounding box center [140, 447] width 135 height 17
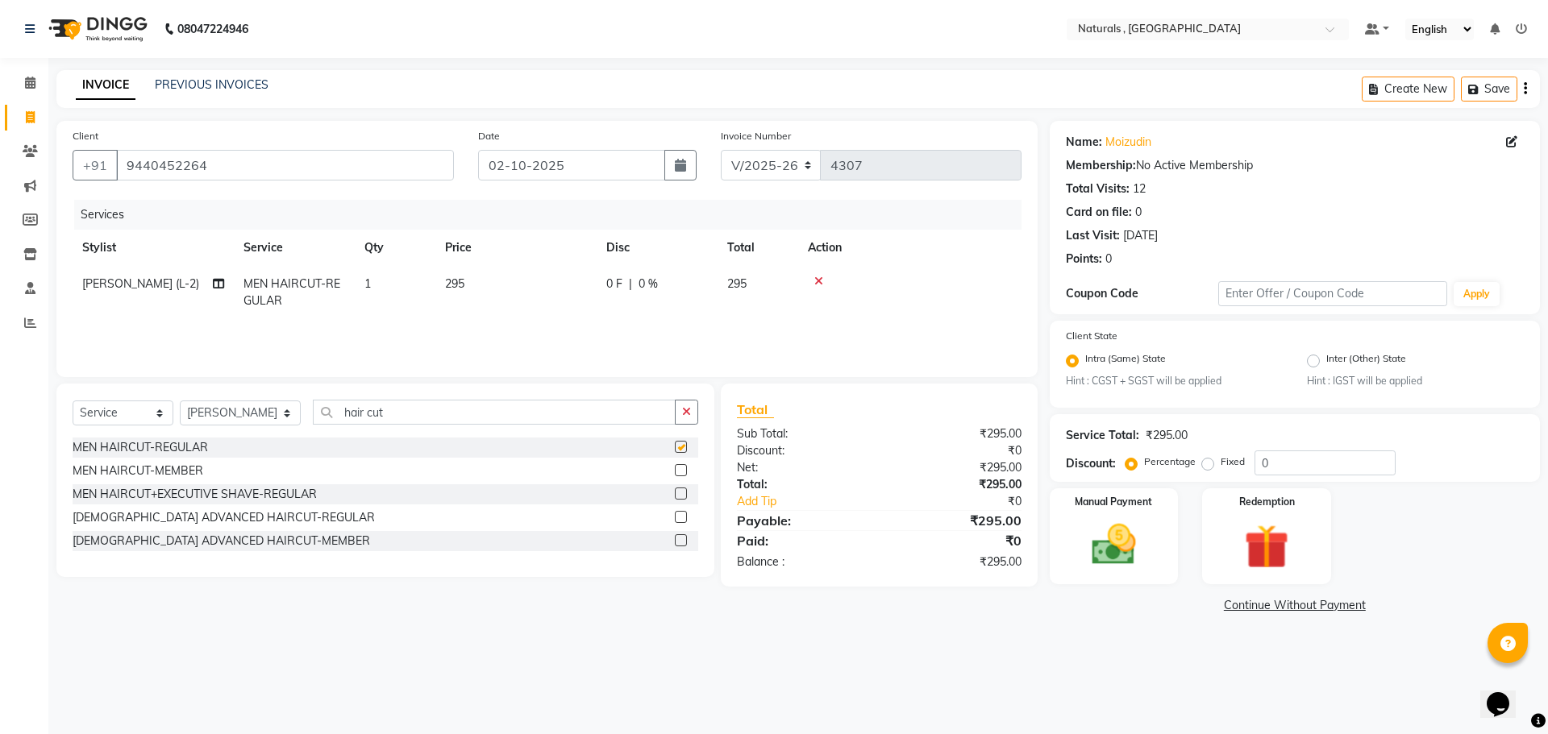
checkbox input "false"
click at [399, 412] on input "hair cut" at bounding box center [495, 412] width 364 height 25
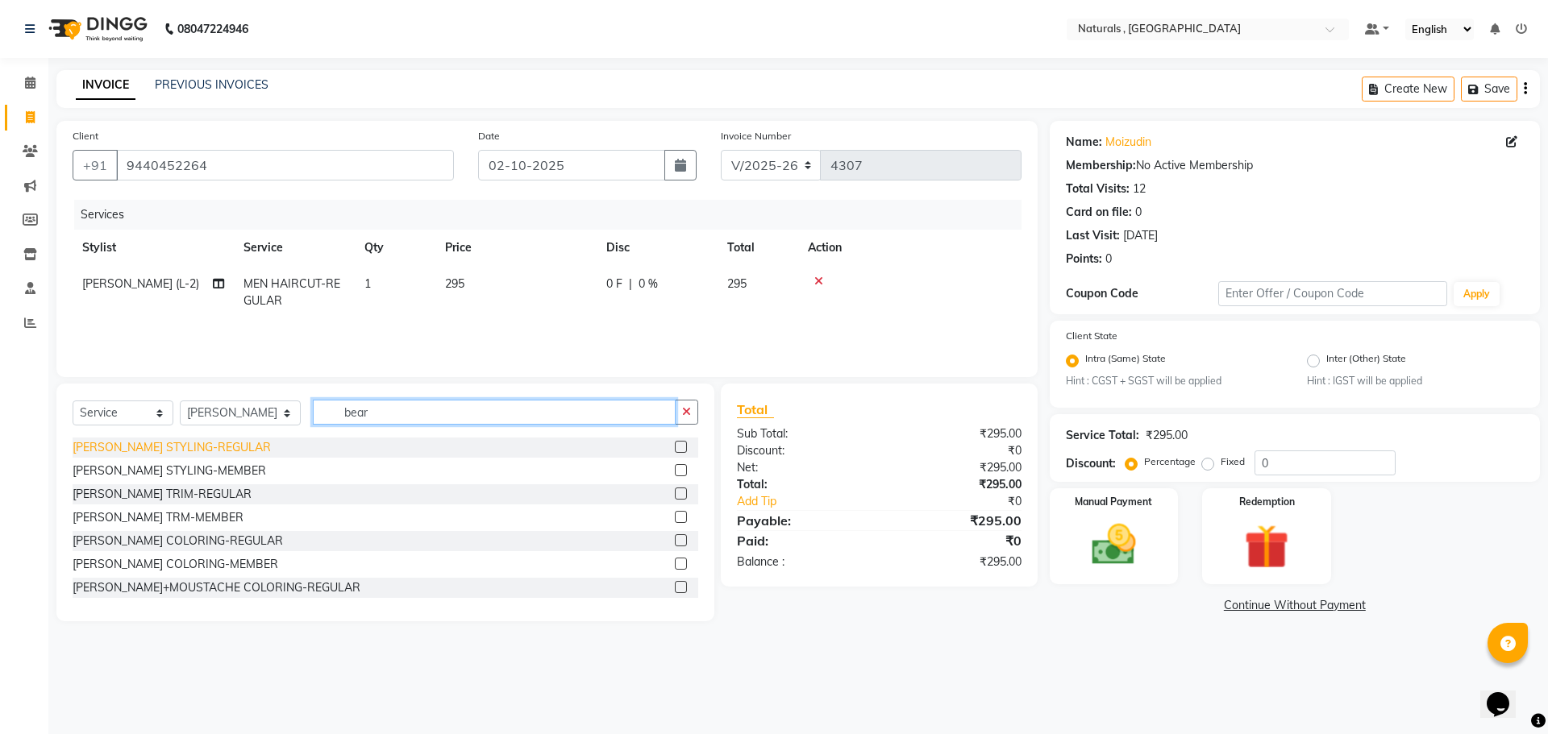
type input "bear"
click at [172, 449] on div "[PERSON_NAME] STYLING-REGULAR" at bounding box center [172, 447] width 198 height 17
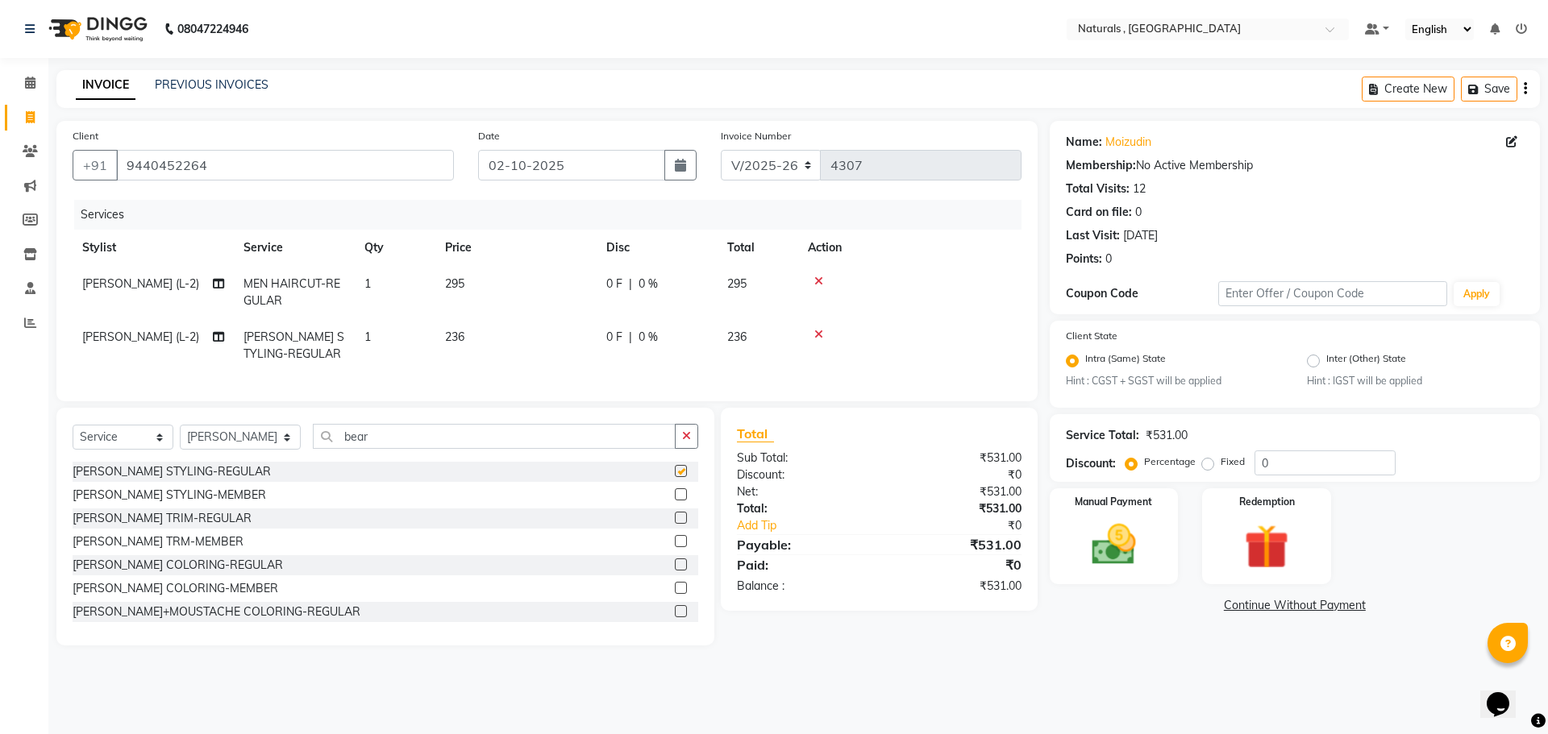
checkbox input "false"
click at [1116, 646] on div "Name: Moizudin Membership: No Active Membership Total Visits: 12 Card on file: …" at bounding box center [1301, 383] width 502 height 525
click at [1114, 510] on div "Manual Payment" at bounding box center [1113, 536] width 134 height 99
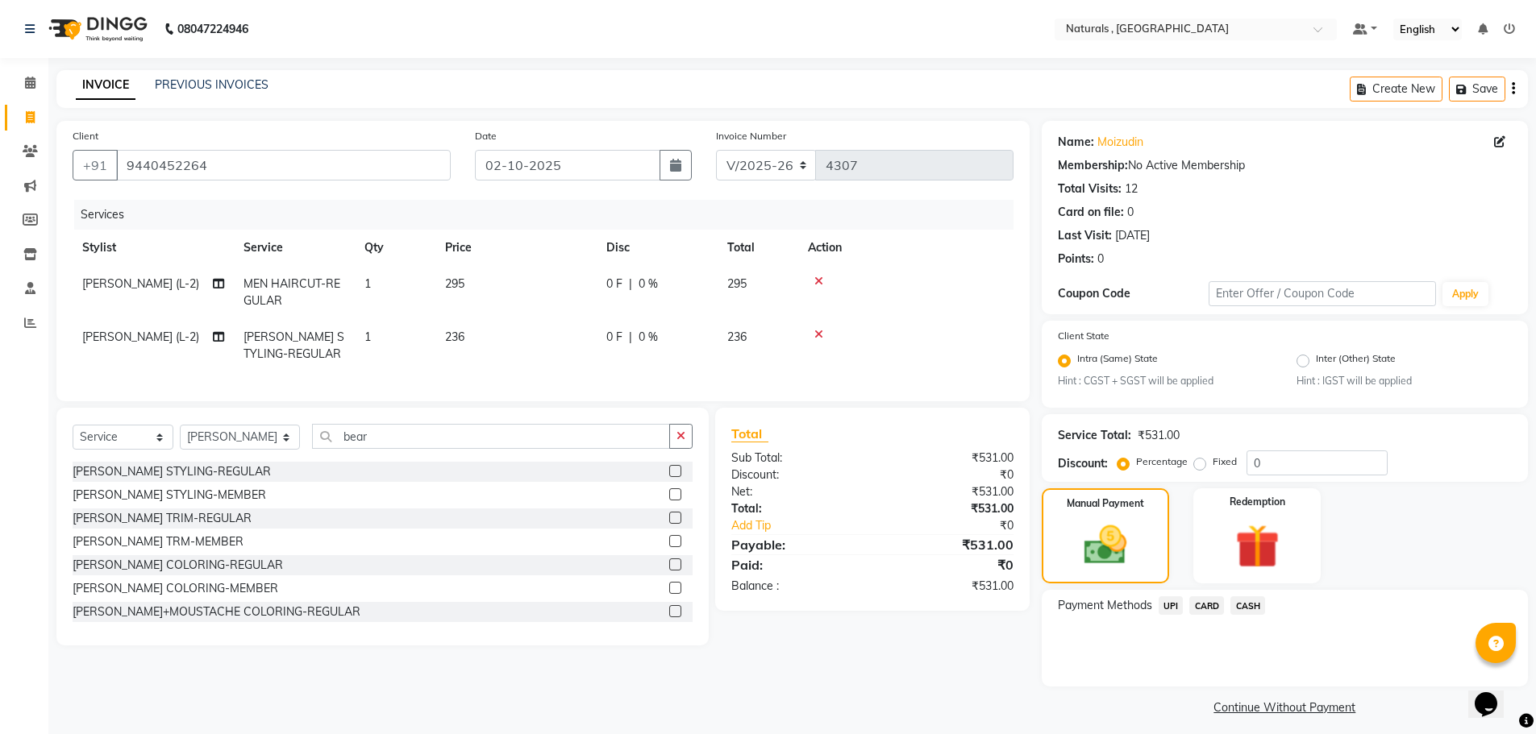
click at [1210, 608] on span "CARD" at bounding box center [1206, 606] width 35 height 19
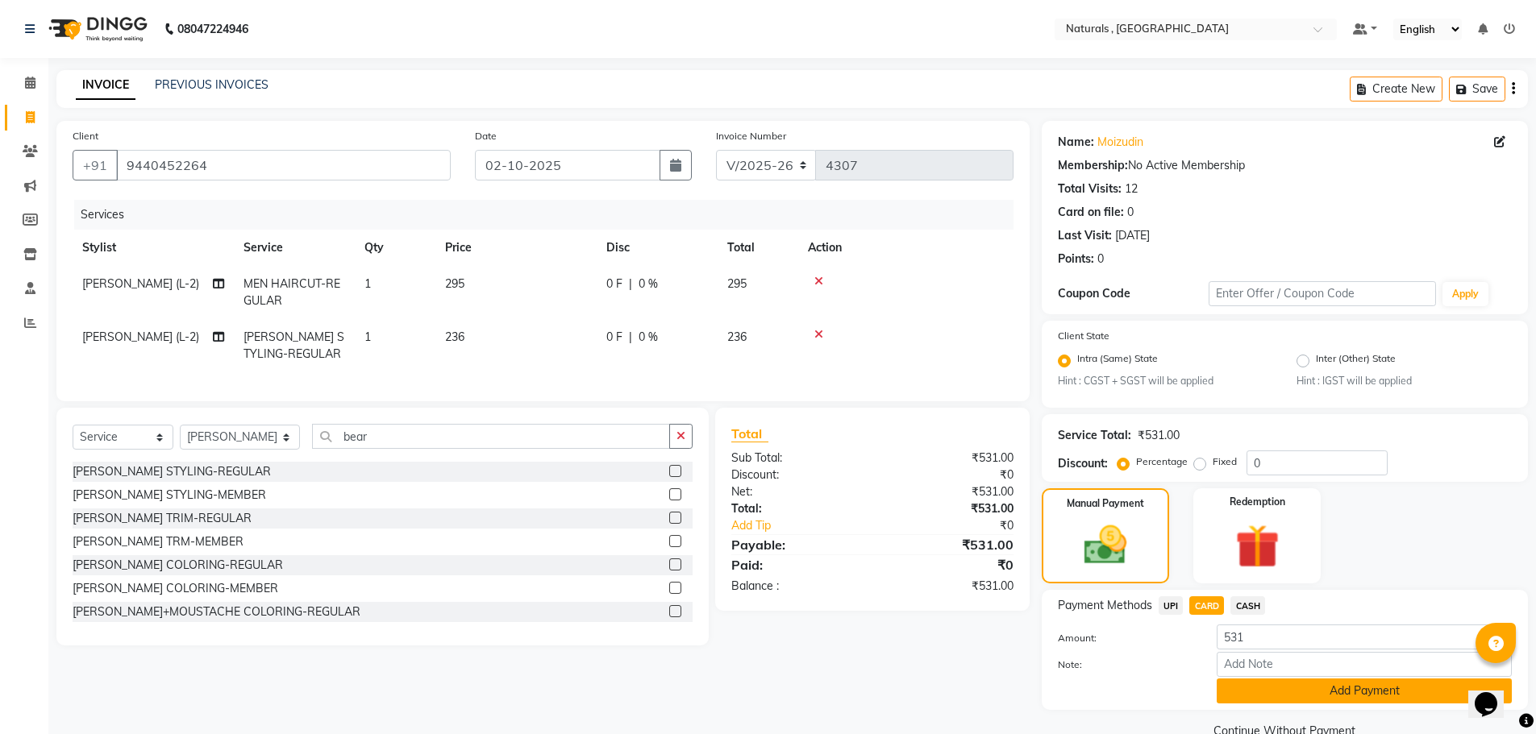
click at [1261, 695] on button "Add Payment" at bounding box center [1364, 691] width 295 height 25
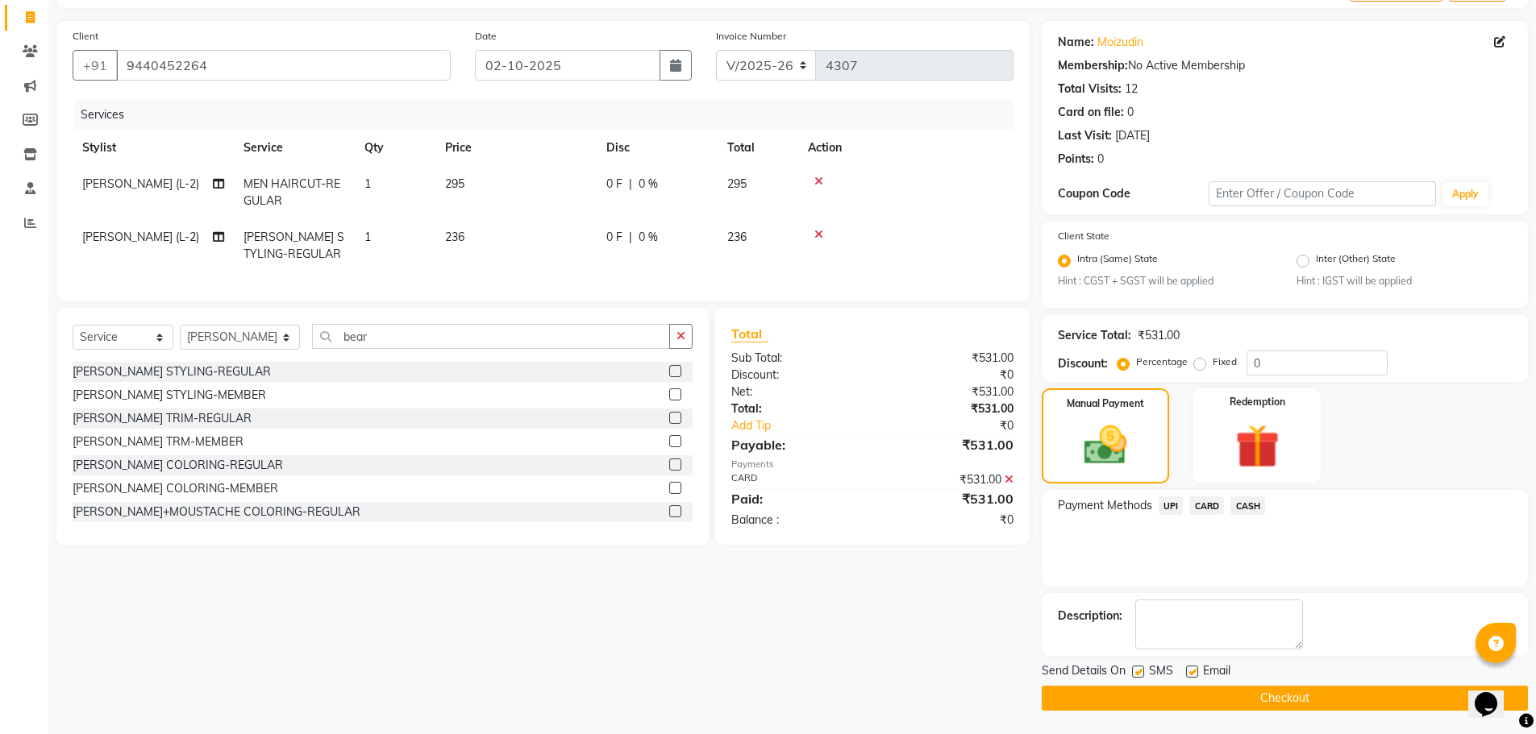
scroll to position [101, 0]
click at [1261, 695] on button "Checkout" at bounding box center [1285, 697] width 486 height 25
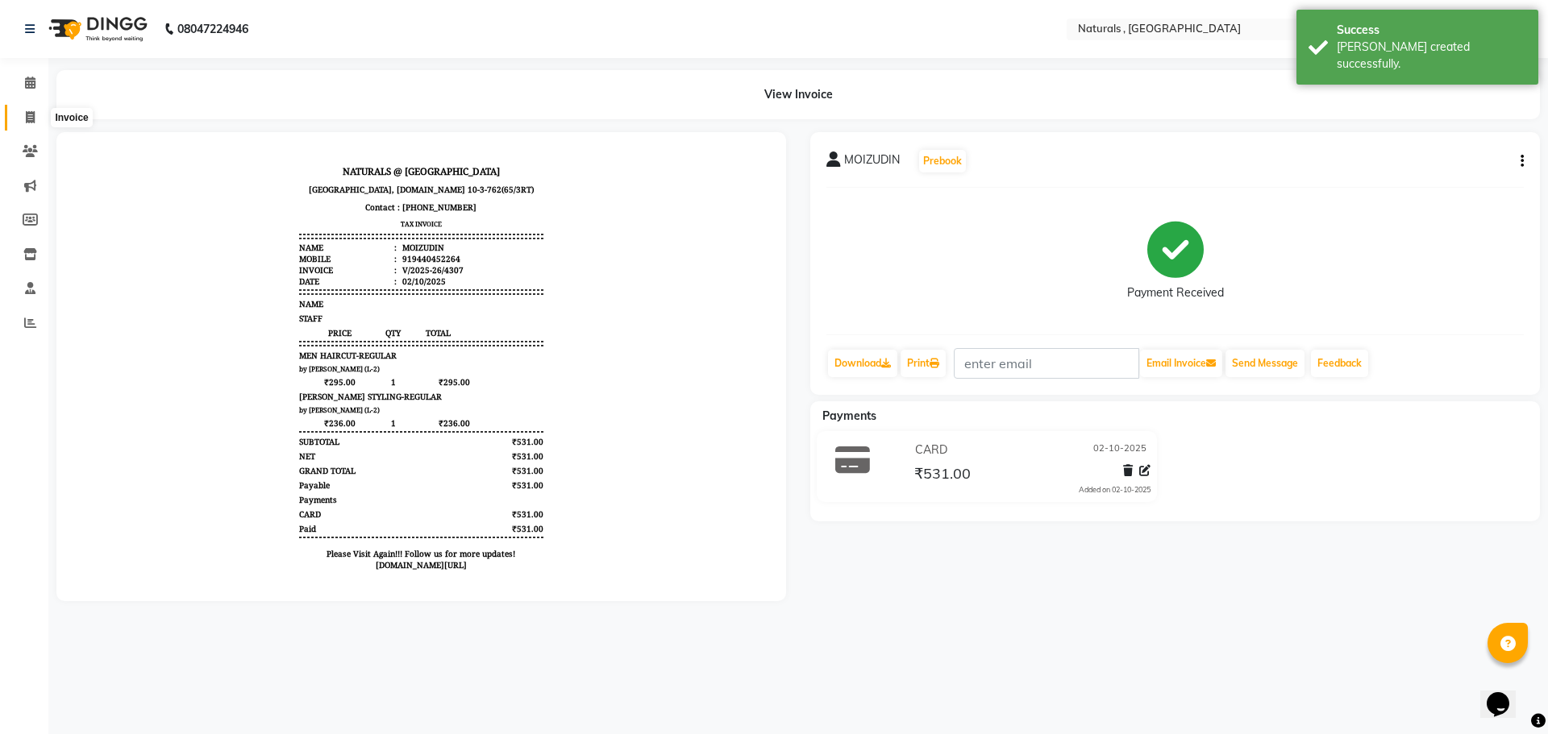
click at [22, 119] on span at bounding box center [30, 118] width 28 height 19
select select "service"
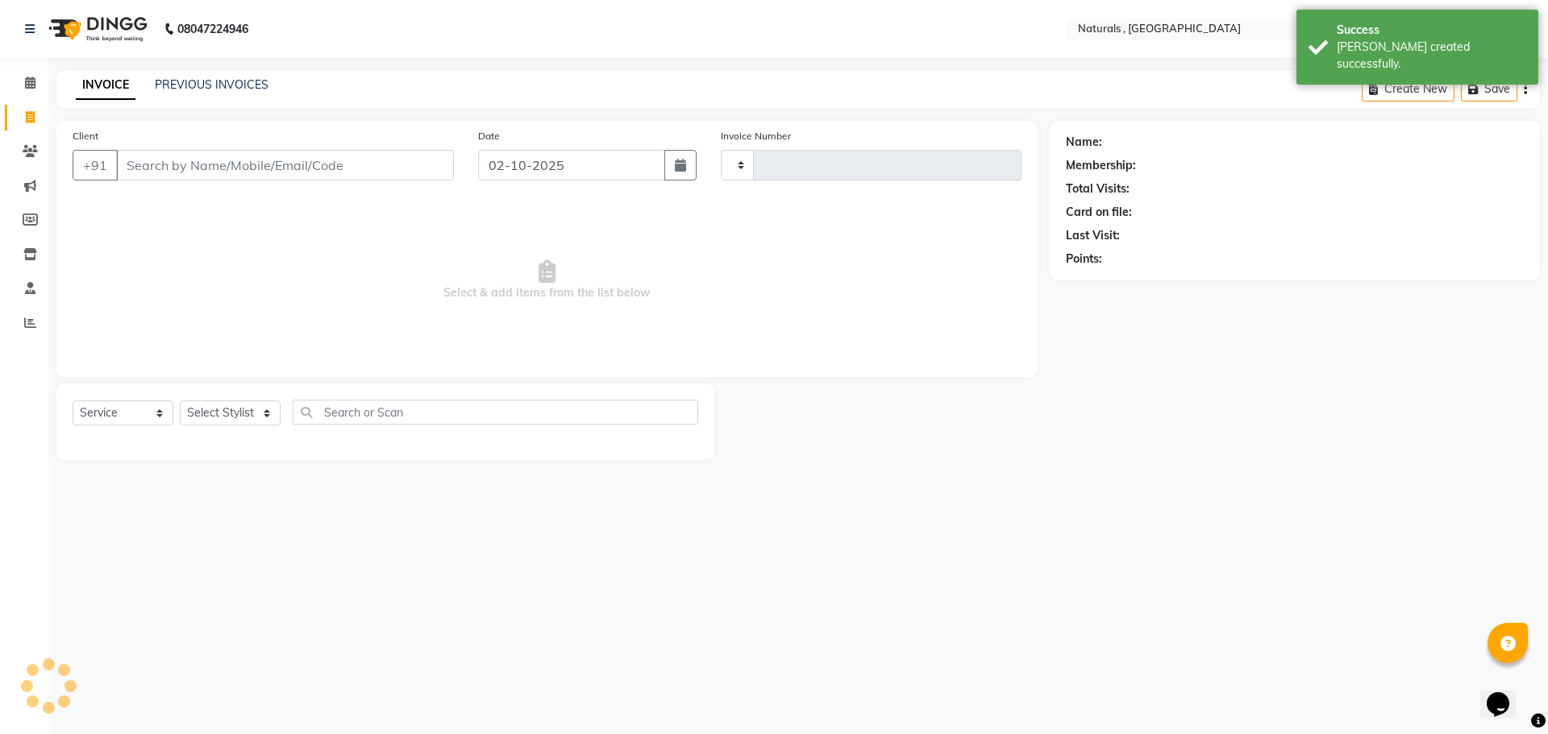
type input "4308"
select select "5818"
click at [229, 166] on input "Client" at bounding box center [285, 165] width 338 height 31
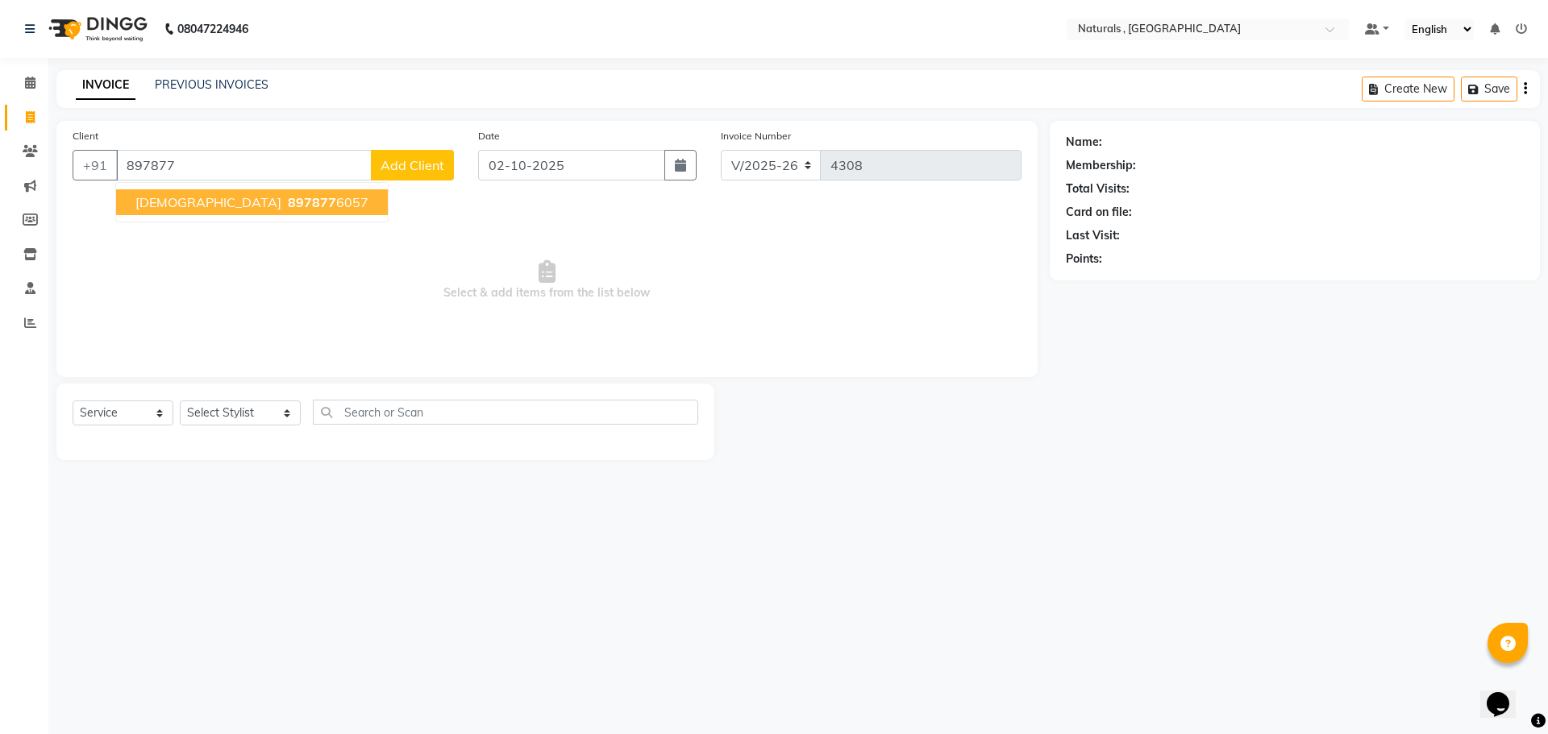
click at [193, 202] on span "[DEMOGRAPHIC_DATA]" at bounding box center [208, 202] width 146 height 16
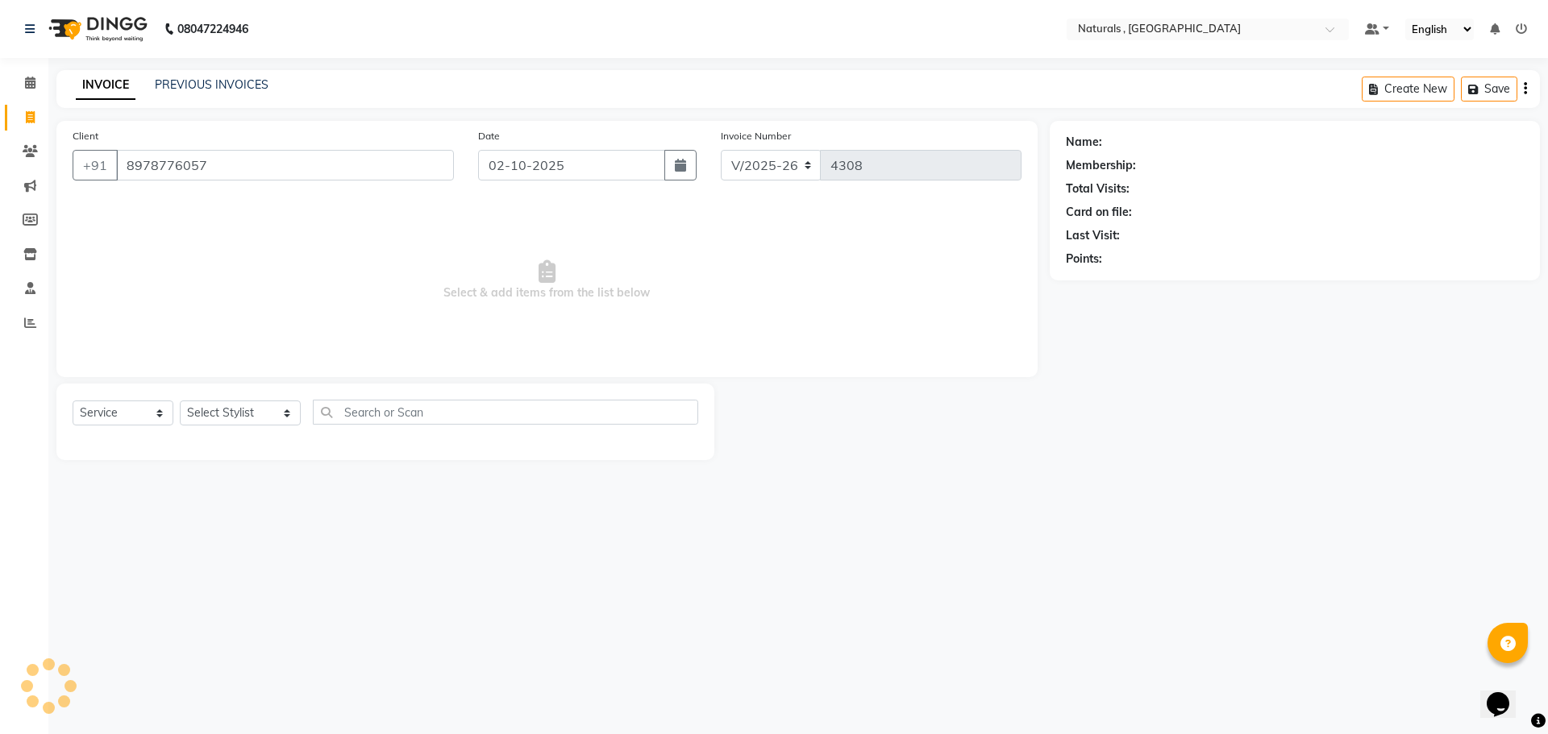
type input "8978776057"
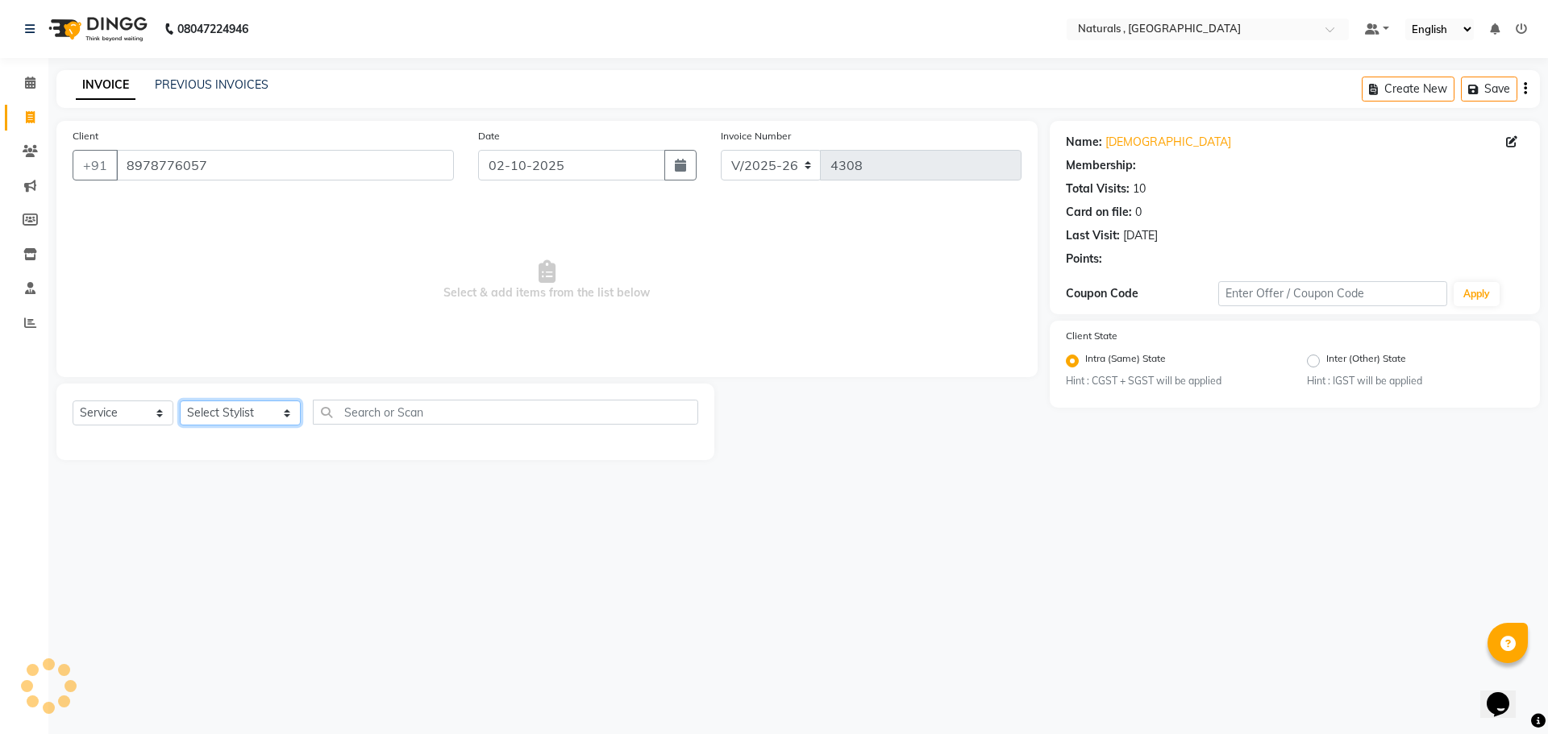
click at [257, 417] on select "Select Stylist ASFIYA (L-3) BHAGYA SHREE GM [PERSON_NAME] (L-2) [PERSON_NAME] (…" at bounding box center [240, 413] width 121 height 25
click at [180, 401] on select "Select Stylist ASFIYA (L-3) BHAGYA SHREE GM [PERSON_NAME] (L-2) [PERSON_NAME] (…" at bounding box center [240, 413] width 121 height 25
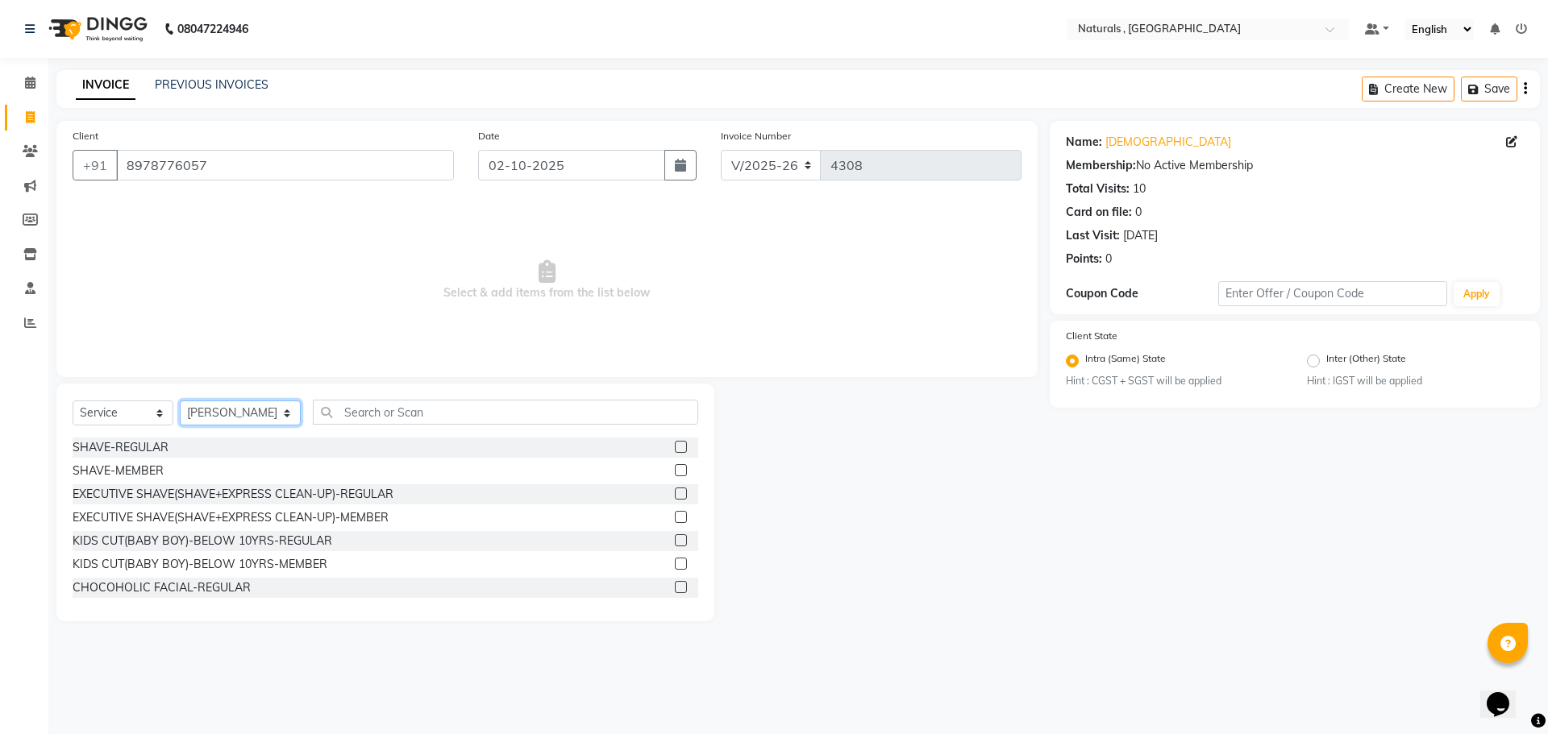
click at [281, 401] on select "Select Stylist ASFIYA (L-3) BHAGYA SHREE GM [PERSON_NAME] (L-2) [PERSON_NAME] (…" at bounding box center [240, 413] width 121 height 25
select select "86727"
click at [180, 401] on select "Select Stylist ASFIYA (L-3) BHAGYA SHREE GM [PERSON_NAME] (L-2) [PERSON_NAME] (…" at bounding box center [240, 413] width 121 height 25
click at [368, 407] on input "text" at bounding box center [506, 412] width 386 height 25
type input "r"
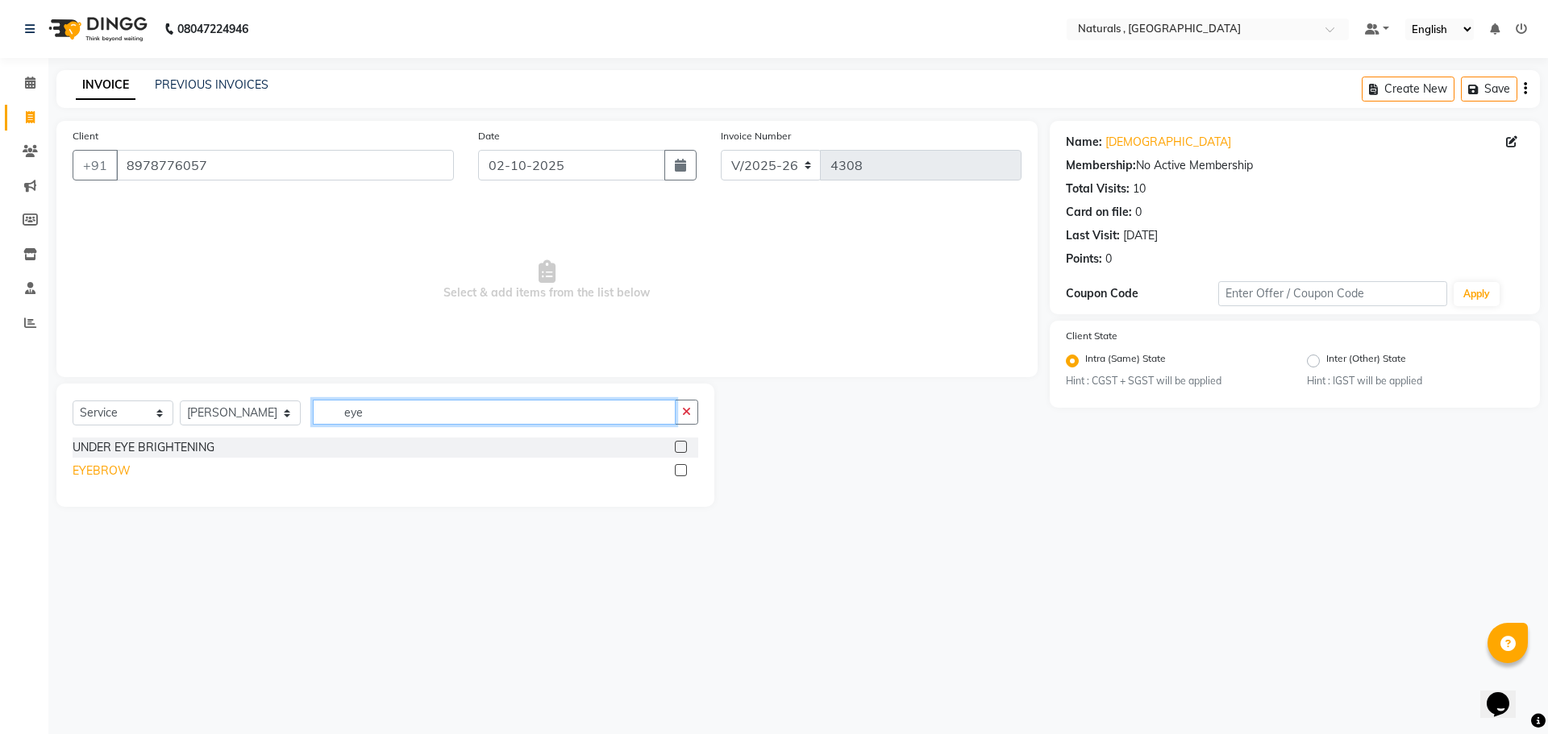
type input "eye"
click at [102, 464] on div "EYEBROW" at bounding box center [102, 471] width 58 height 17
checkbox input "false"
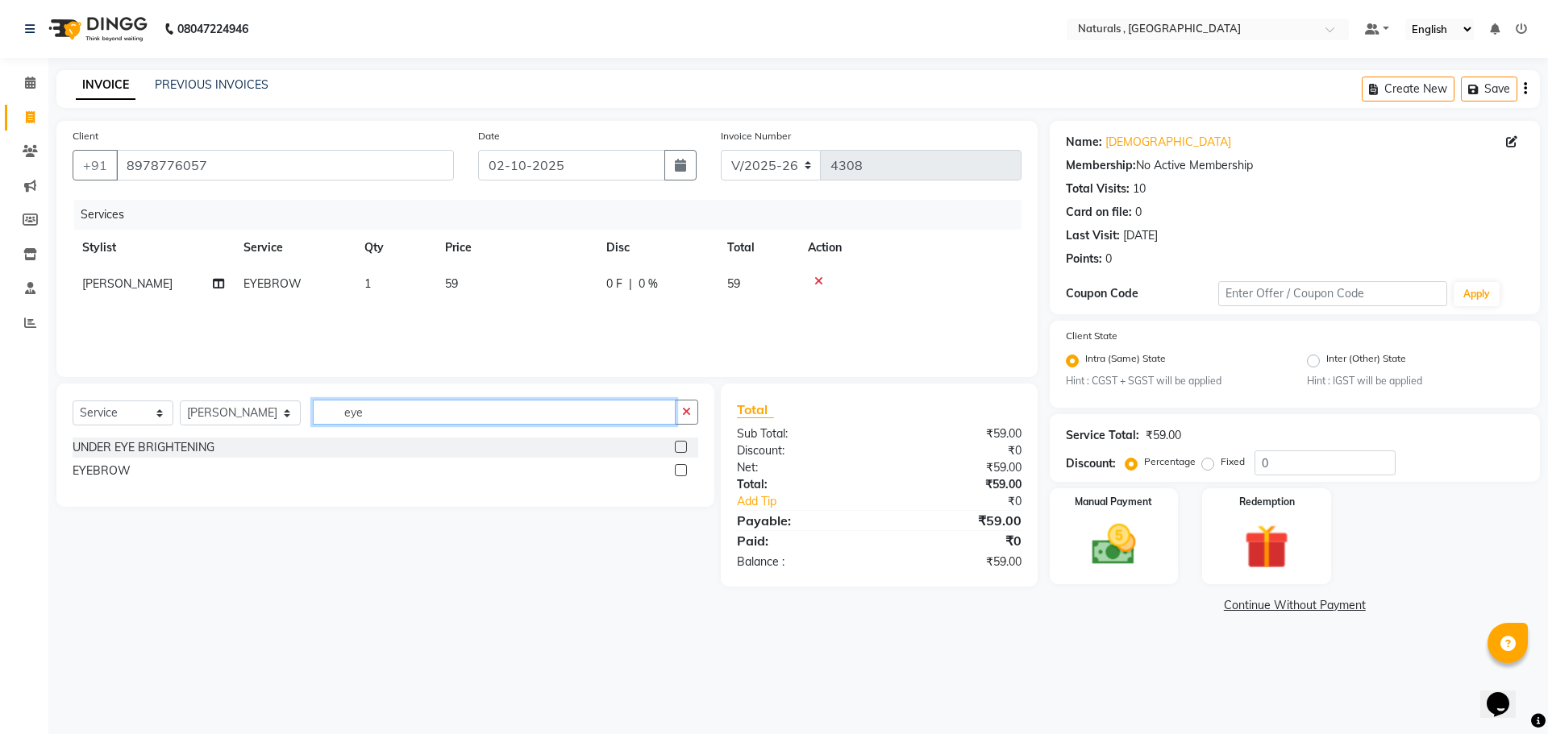
click at [406, 413] on input "eye" at bounding box center [495, 412] width 364 height 25
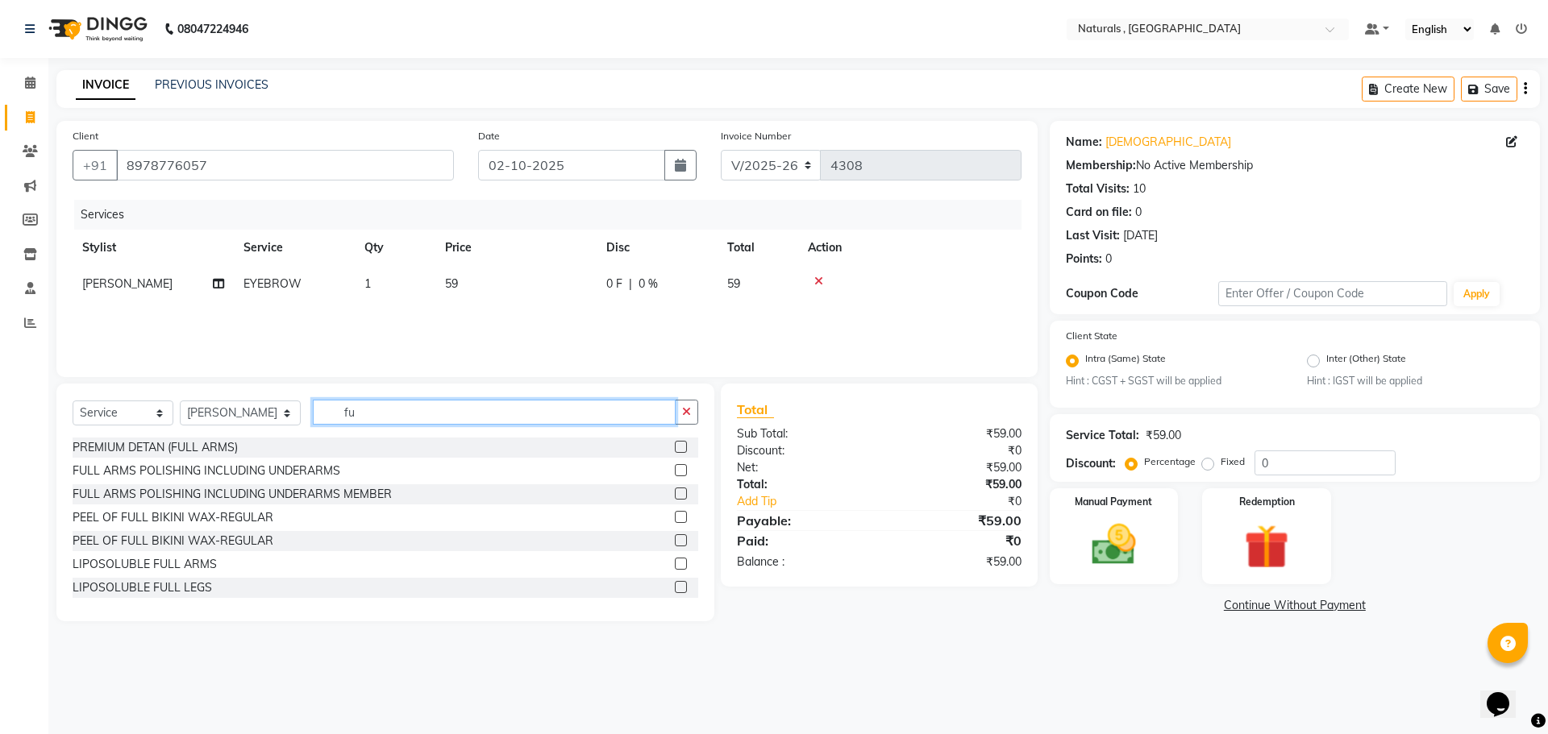
type input "f"
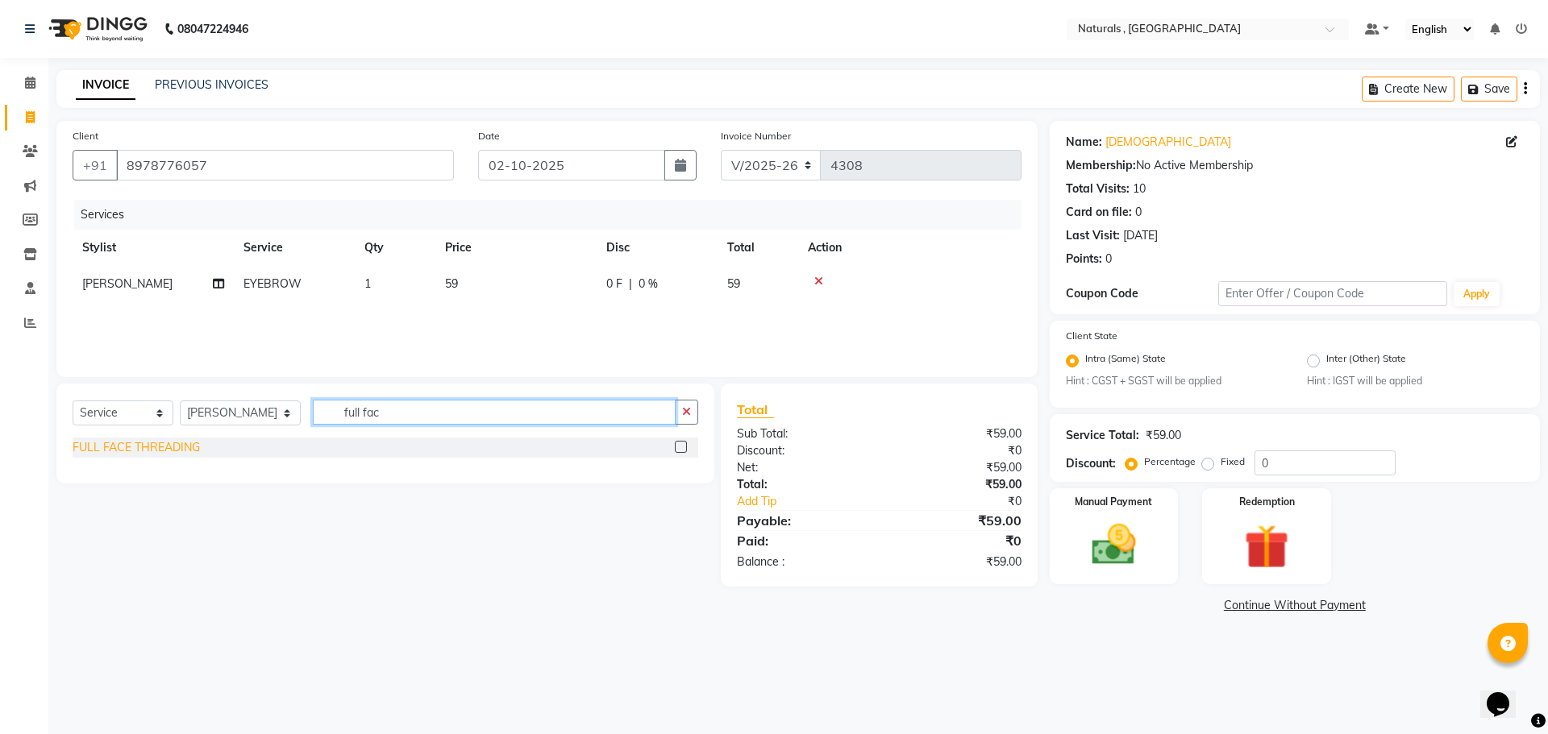
type input "full fac"
click at [193, 450] on div "FULL FACE THREADING" at bounding box center [136, 447] width 127 height 17
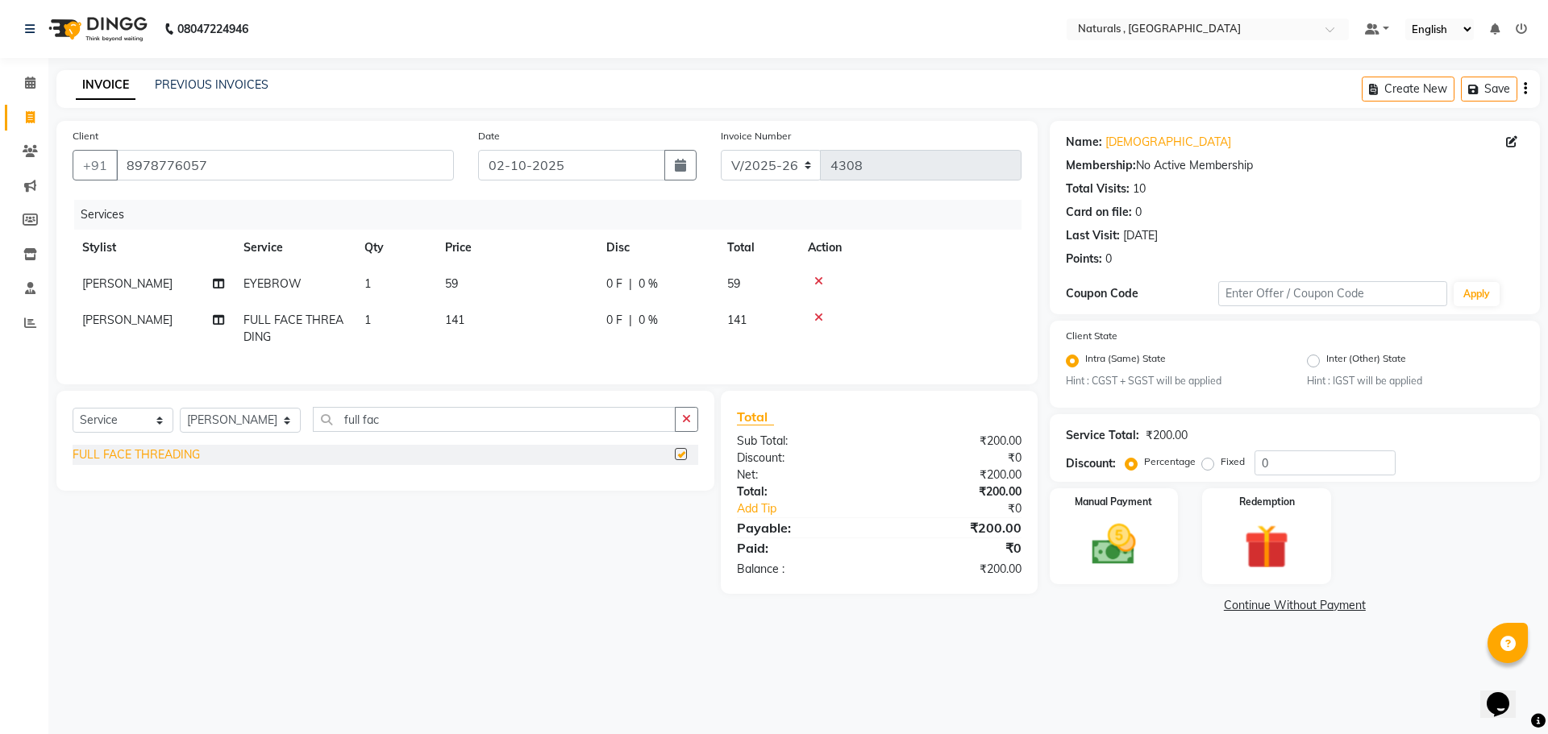
checkbox input "false"
click at [468, 280] on td "59" at bounding box center [515, 284] width 161 height 36
select select "86727"
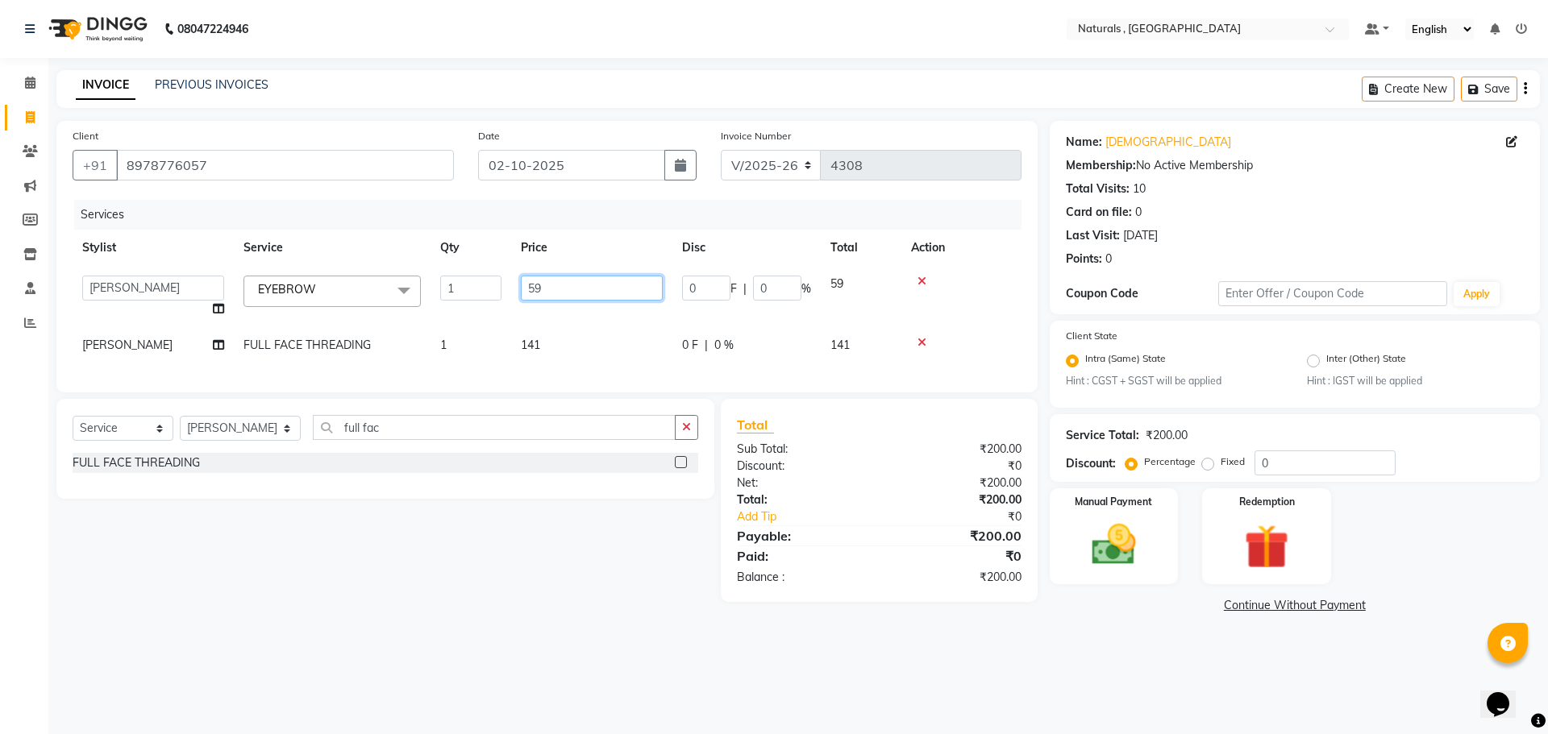
click at [593, 282] on input "59" at bounding box center [592, 288] width 142 height 25
type input "5"
type input "70"
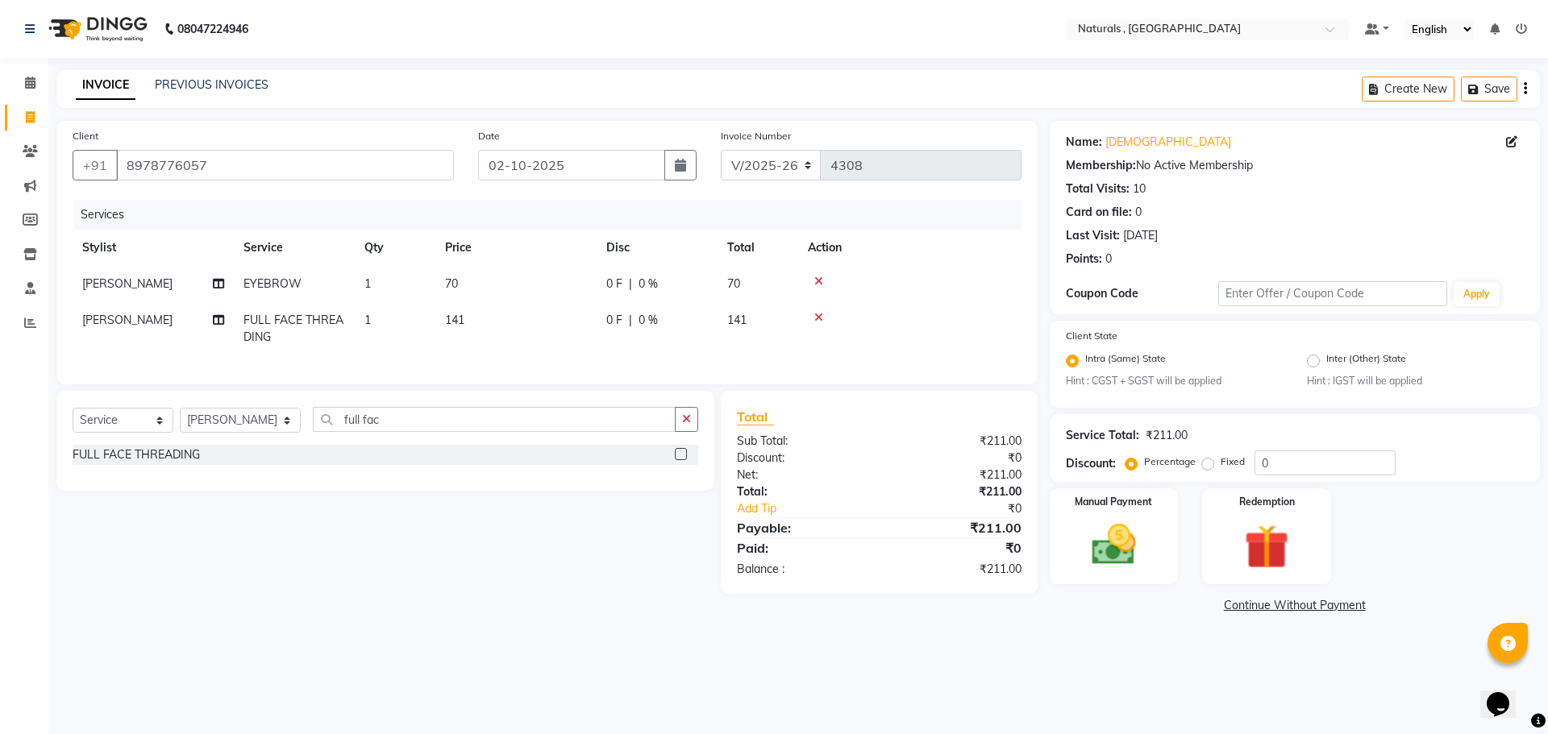
click at [1125, 651] on div "08047224946 Select Location × Naturals , Vijay Nagar Colony Default Panel My Pa…" at bounding box center [774, 367] width 1548 height 734
click at [1104, 543] on img at bounding box center [1113, 545] width 75 height 53
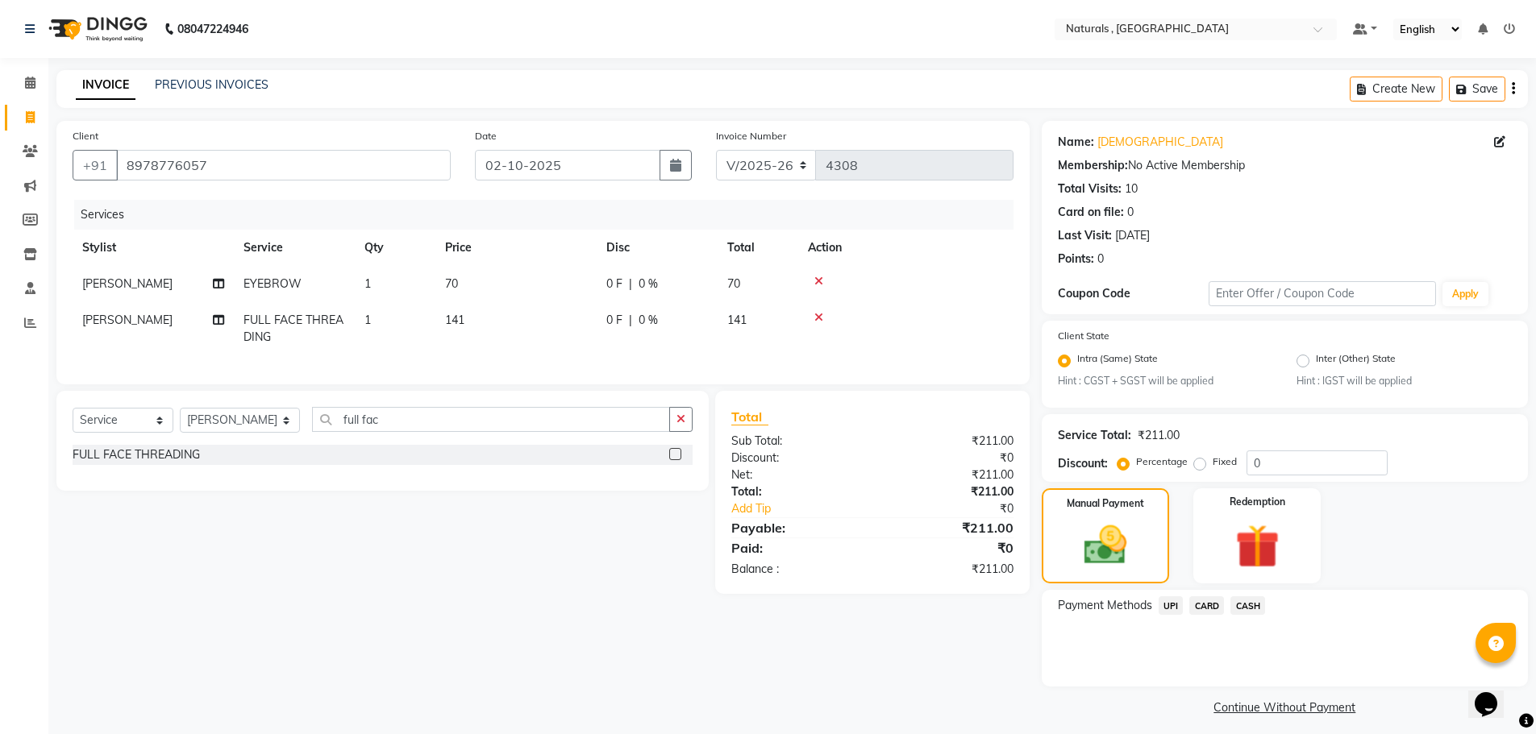
click at [1171, 605] on span "UPI" at bounding box center [1171, 606] width 25 height 19
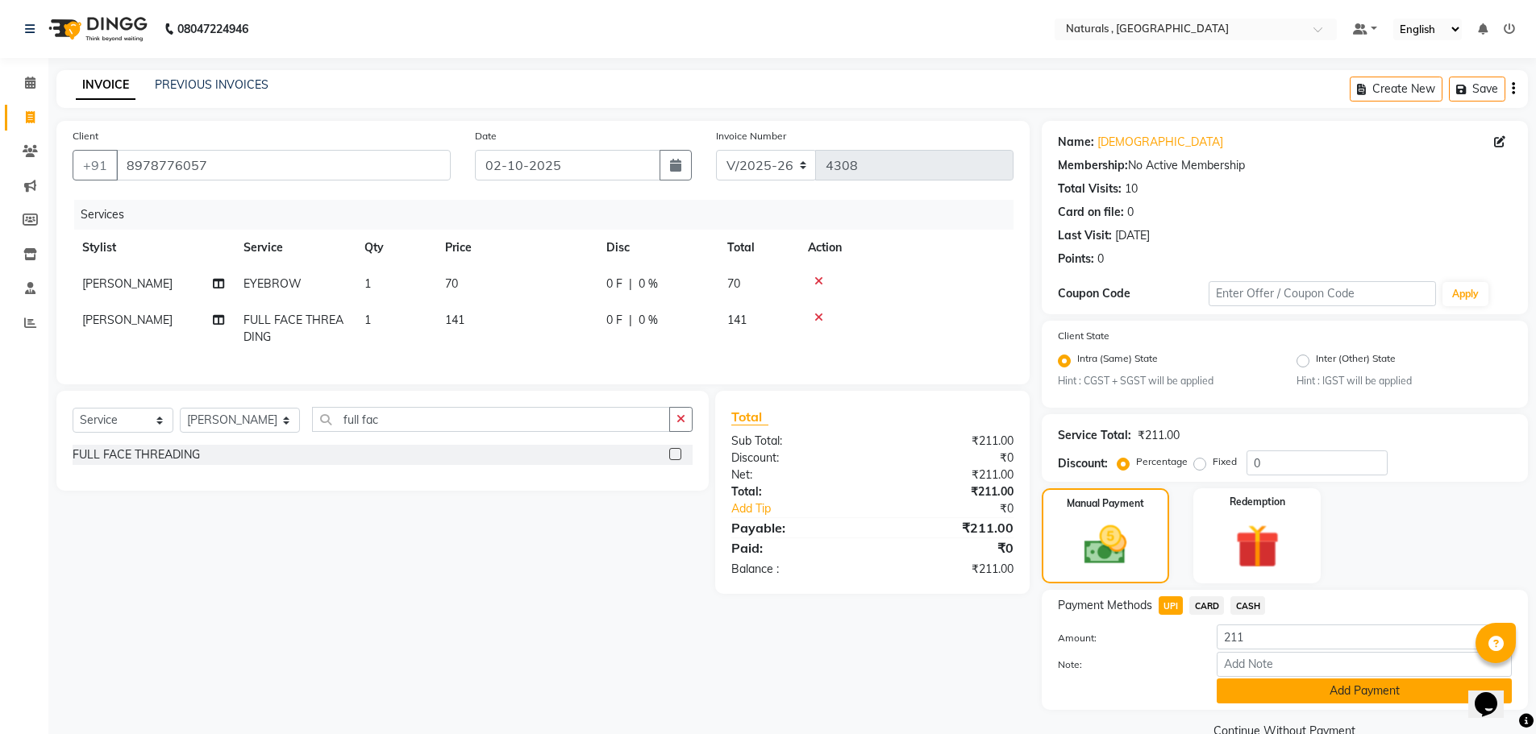
click at [1262, 704] on button "Add Payment" at bounding box center [1364, 691] width 295 height 25
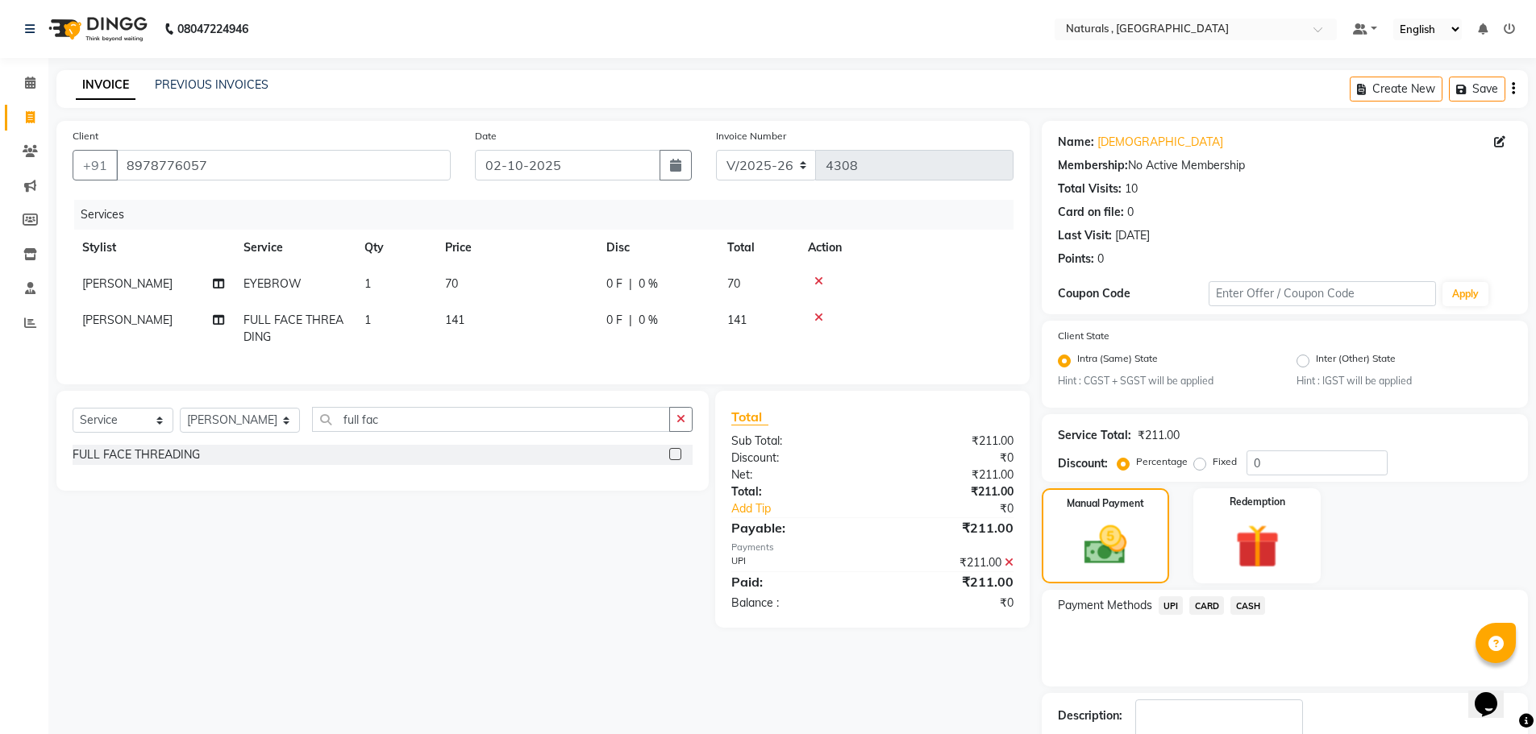
scroll to position [101, 0]
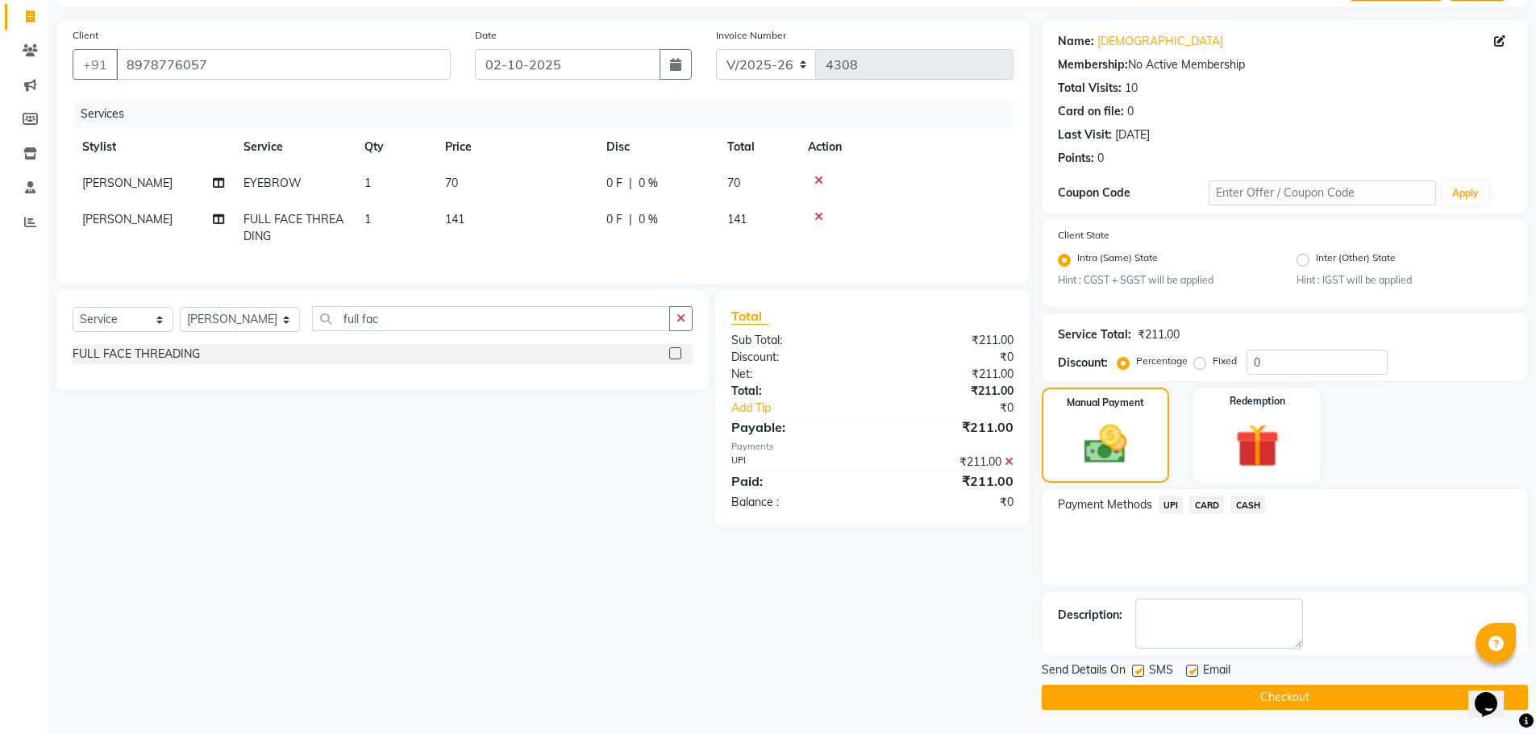
click at [1258, 707] on button "Checkout" at bounding box center [1285, 697] width 486 height 25
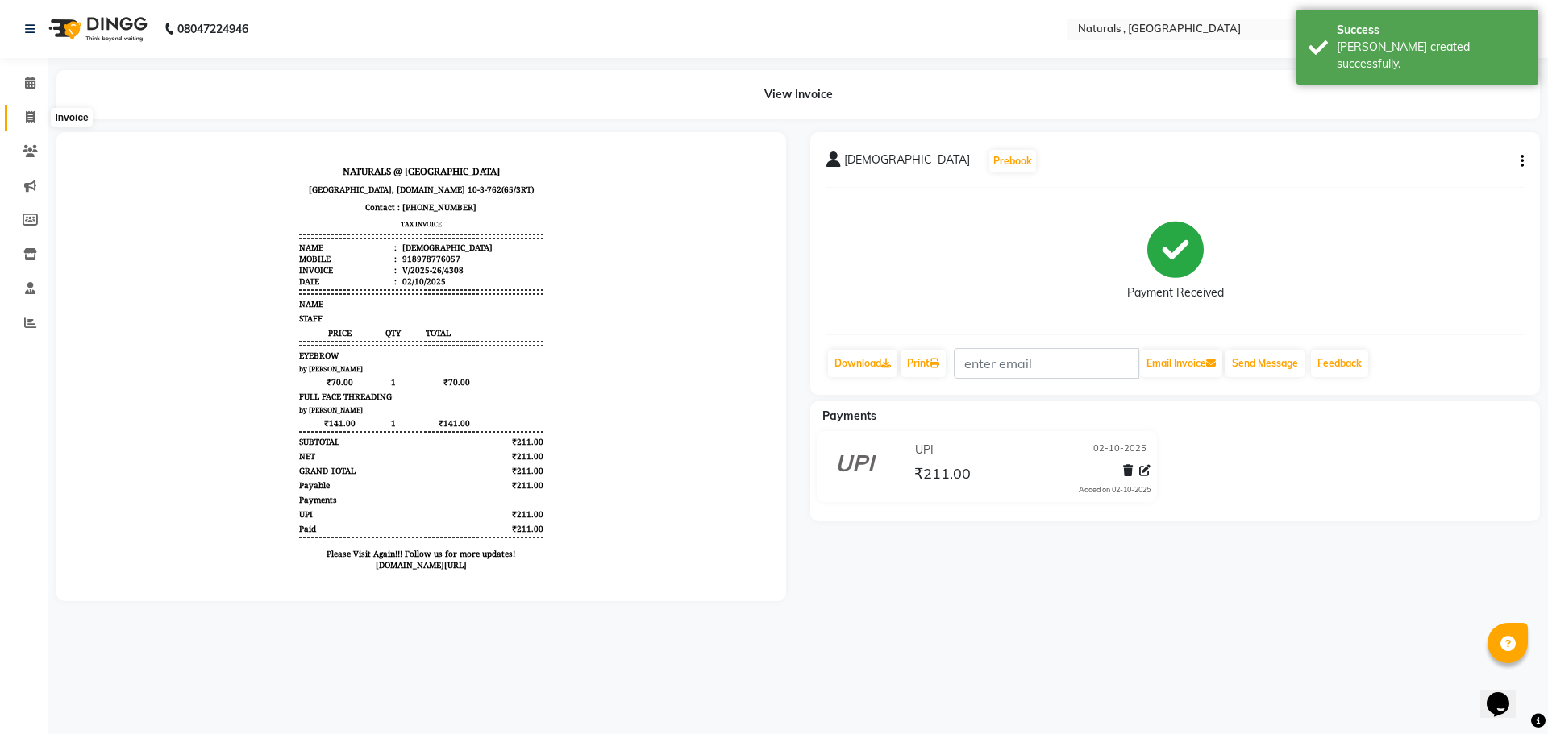
click at [35, 112] on icon at bounding box center [30, 117] width 9 height 12
select select "service"
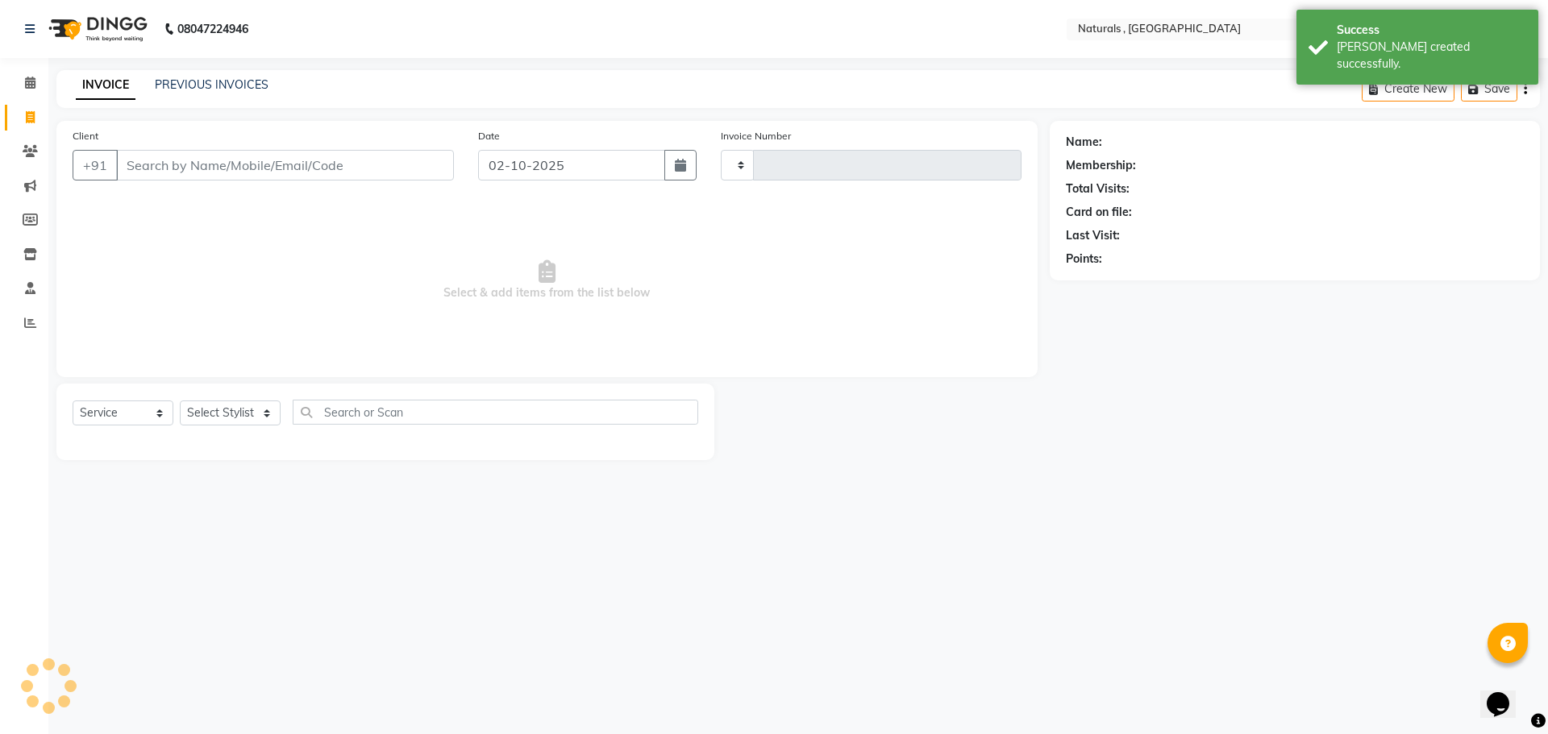
type input "4309"
select select "5818"
click at [181, 160] on input "Client" at bounding box center [285, 165] width 338 height 31
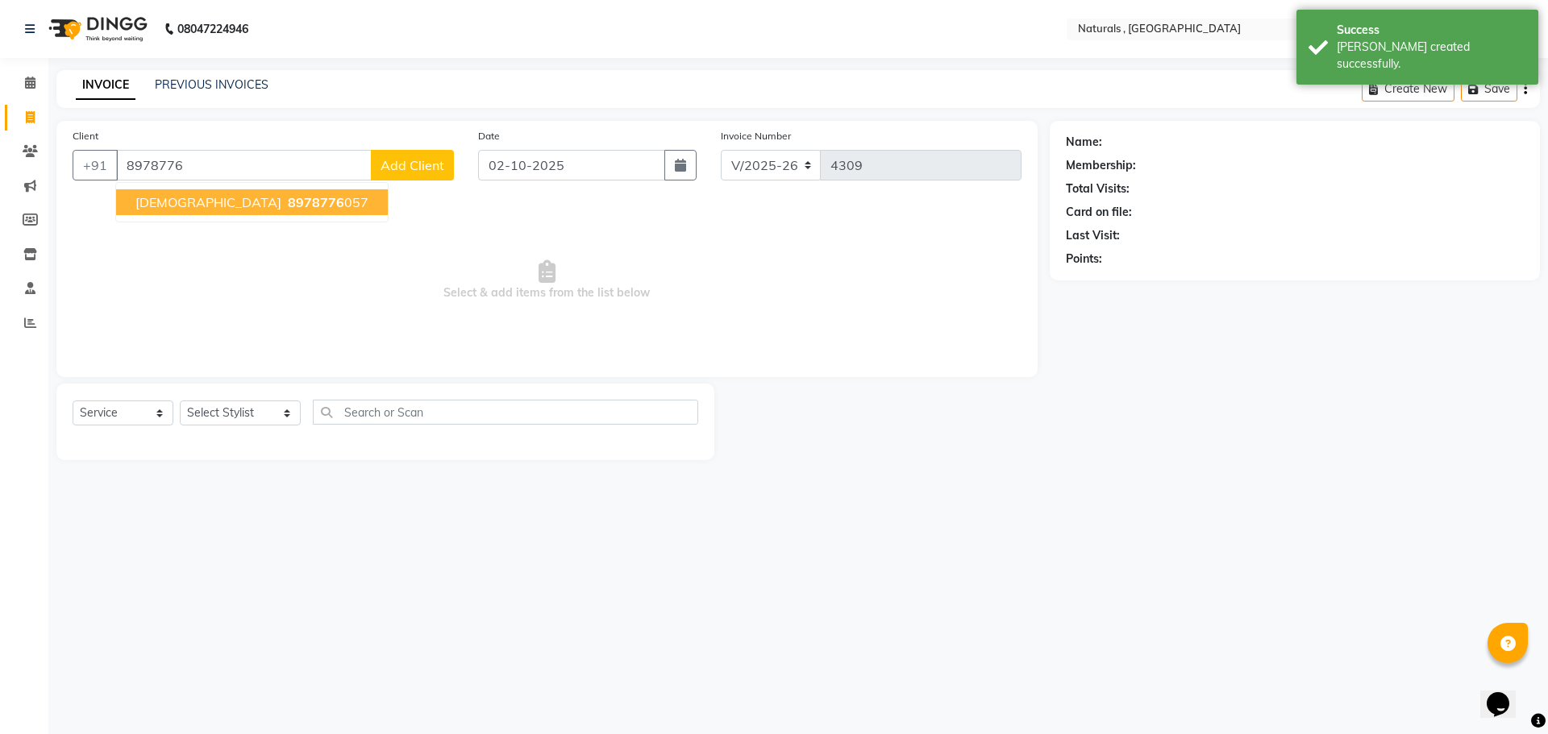
click at [288, 198] on span "8978776" at bounding box center [316, 202] width 56 height 16
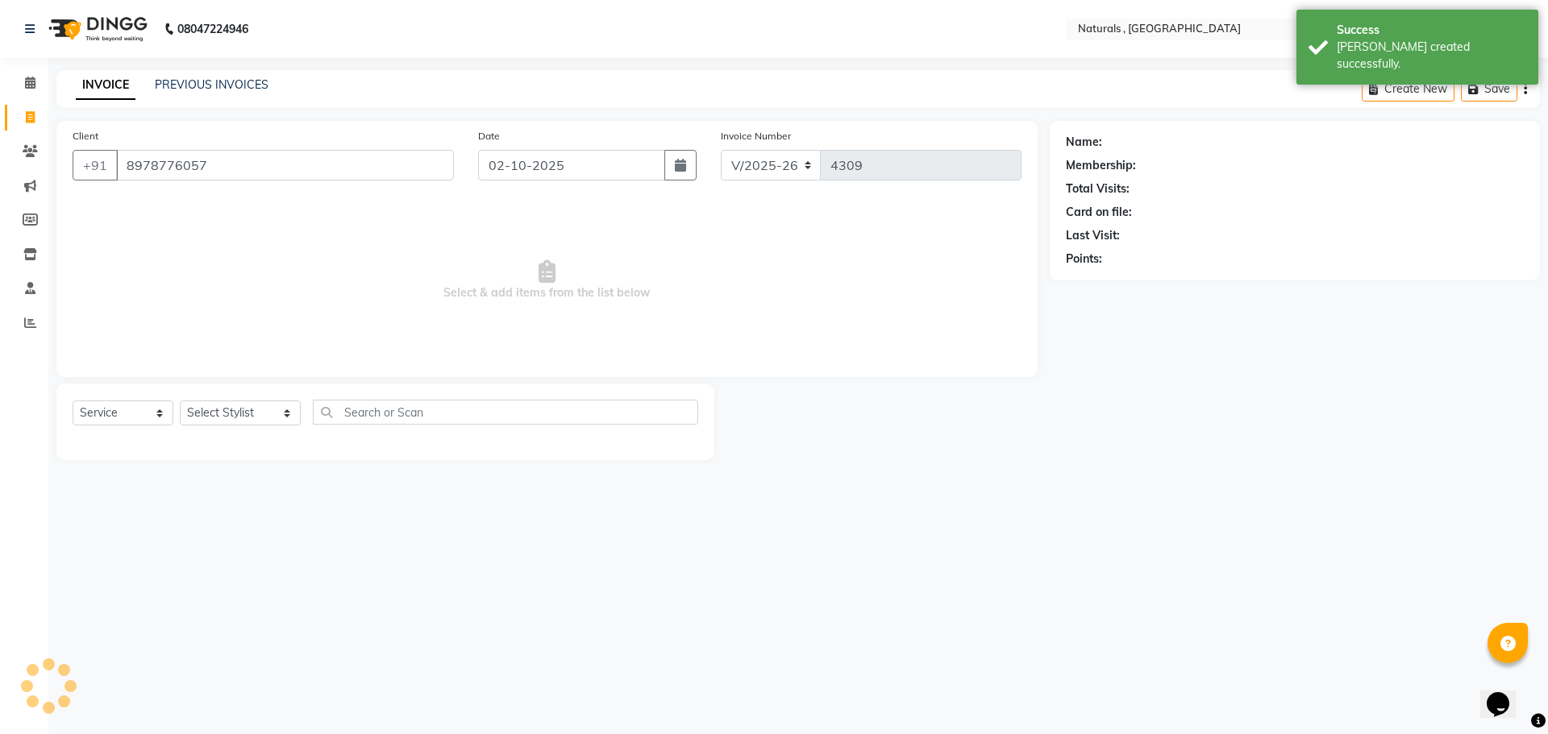
type input "8978776057"
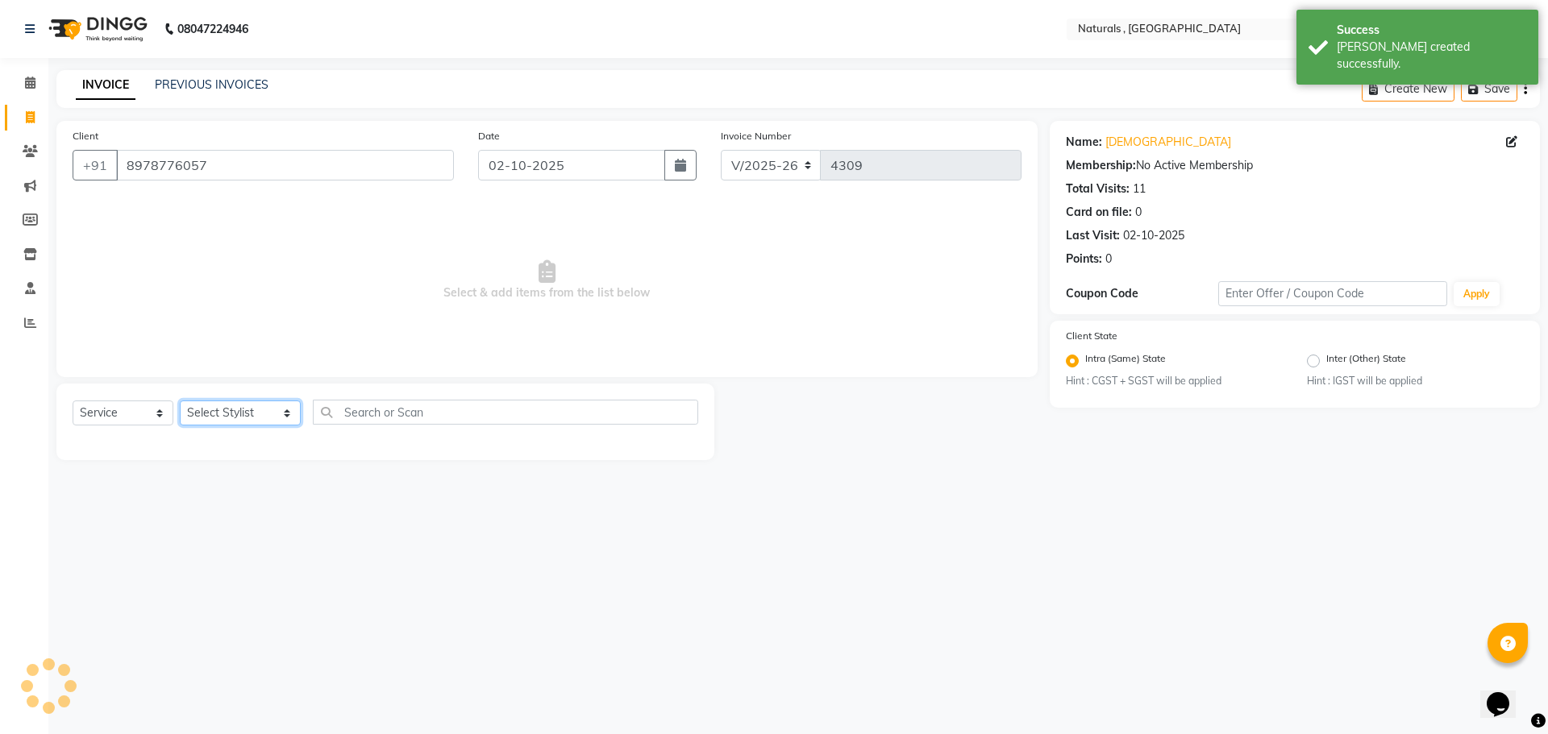
click at [280, 407] on select "Select Stylist ASFIYA (L-3) BHAGYA SHREE GM [PERSON_NAME] (L-2) [PERSON_NAME] (…" at bounding box center [240, 413] width 121 height 25
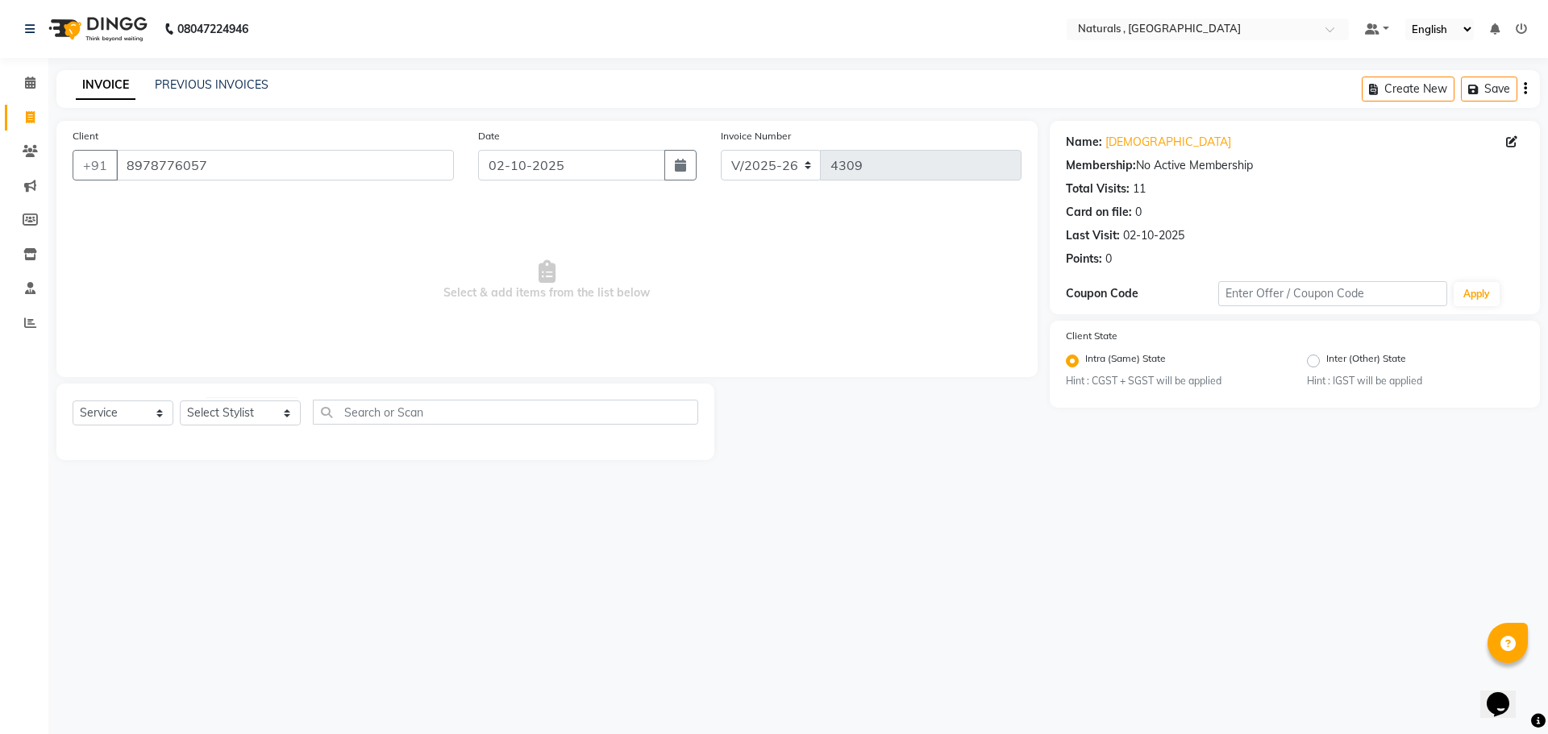
click at [511, 250] on span "Select & add items from the list below" at bounding box center [547, 280] width 949 height 161
click at [1134, 146] on link "[DEMOGRAPHIC_DATA]" at bounding box center [1168, 142] width 126 height 17
click at [198, 91] on link "PREVIOUS INVOICES" at bounding box center [212, 84] width 114 height 15
